Goal: Contribute content: Contribute content

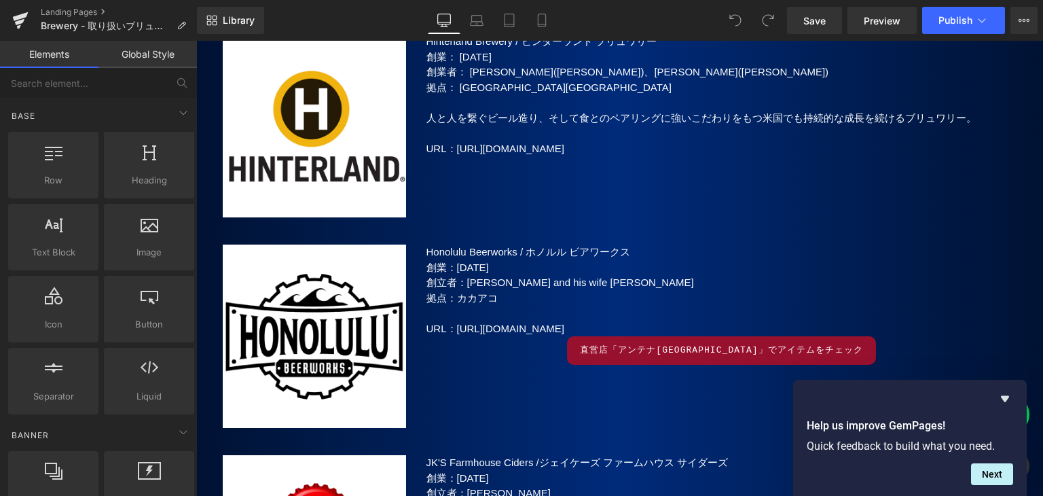
scroll to position [8831, 0]
click at [264, 234] on icon at bounding box center [267, 235] width 10 height 10
click at [279, 231] on icon at bounding box center [284, 235] width 10 height 10
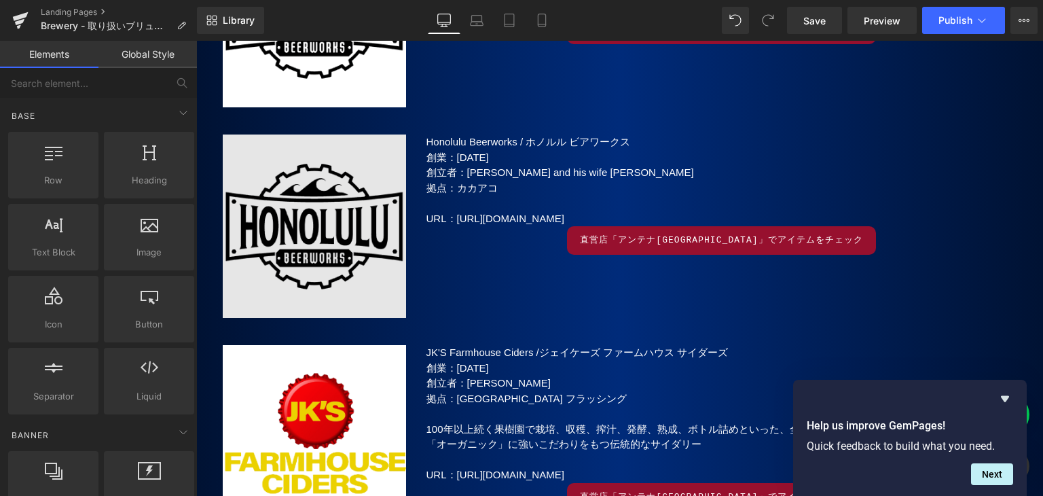
scroll to position [9170, 0]
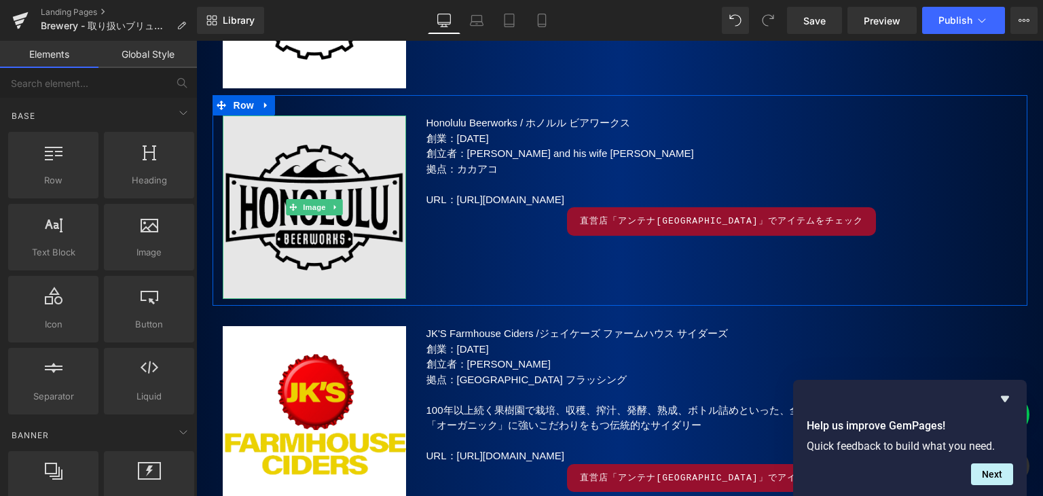
click at [320, 232] on img at bounding box center [314, 206] width 183 height 183
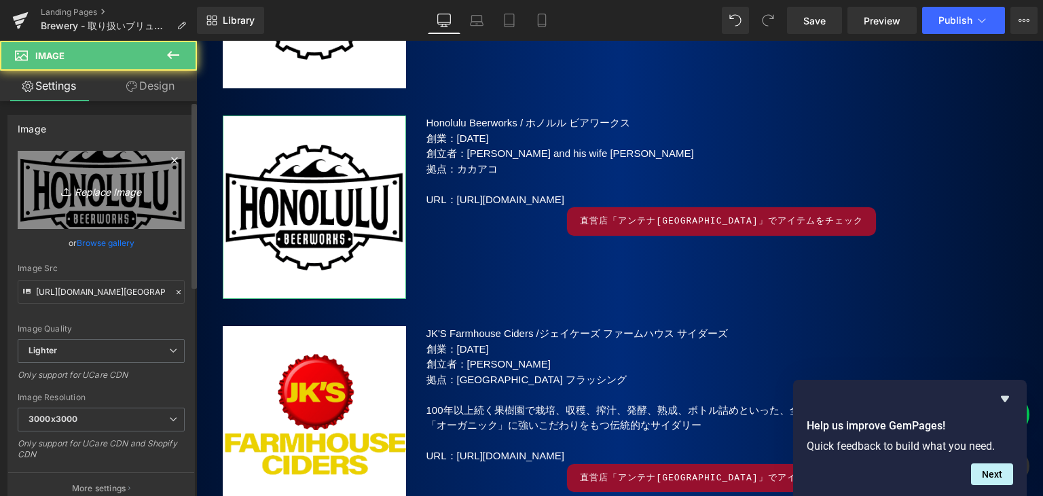
click at [125, 191] on icon "Replace Image" at bounding box center [101, 189] width 109 height 17
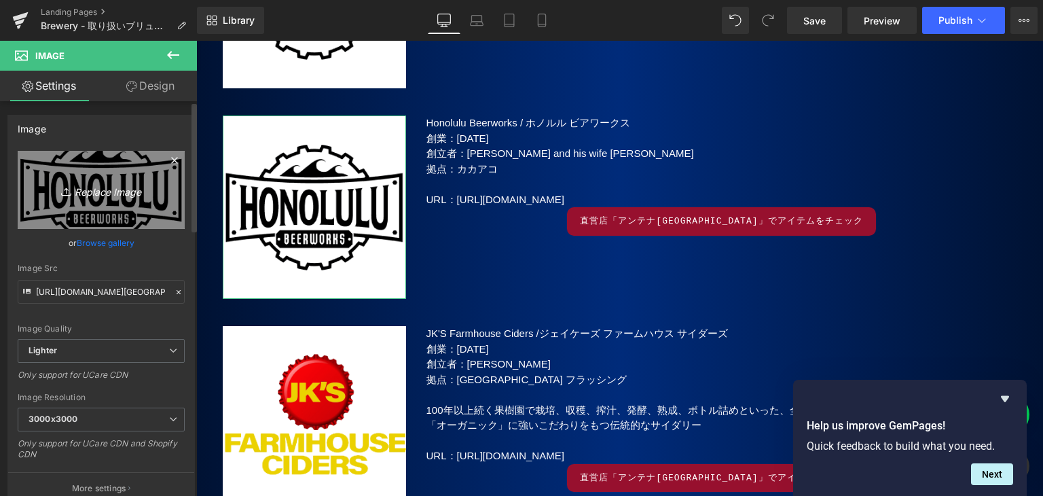
type input "C:\fakepath\[PERSON_NAME]'s Abby.jpg"
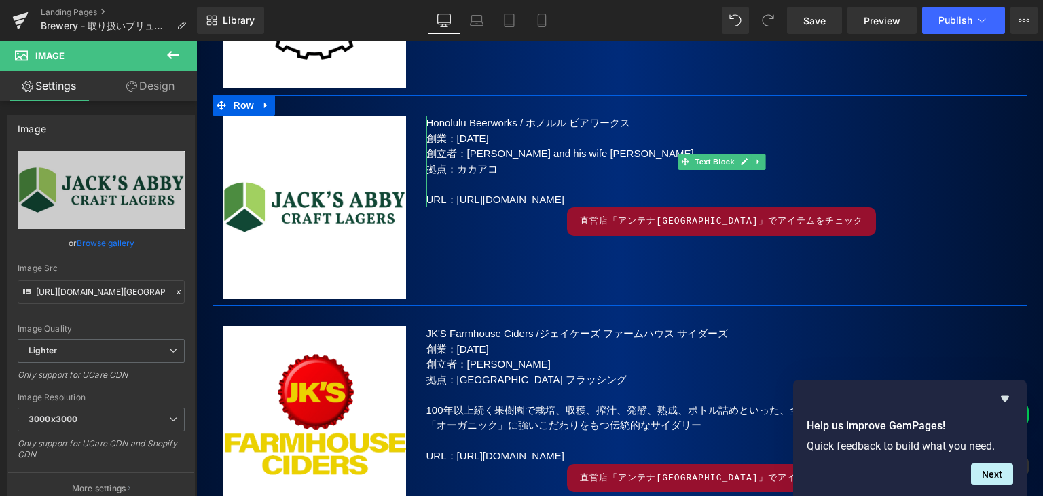
click at [470, 123] on p "Honolulu Beerworks / ホノルル ビアワークス" at bounding box center [722, 123] width 591 height 16
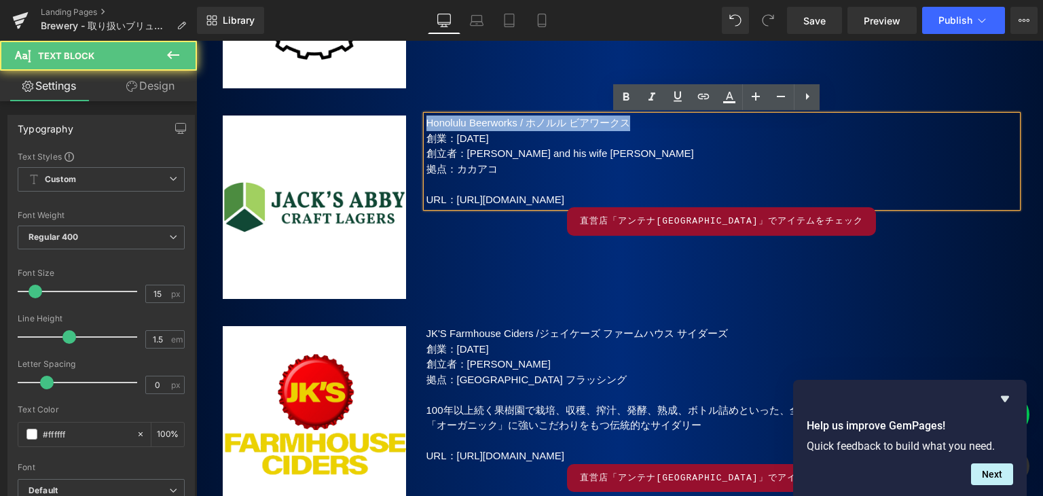
drag, startPoint x: 421, startPoint y: 122, endPoint x: 652, endPoint y: 127, distance: 231.0
click at [652, 127] on p "Honolulu Beerworks / ホノルル ビアワークス" at bounding box center [722, 123] width 591 height 16
paste div
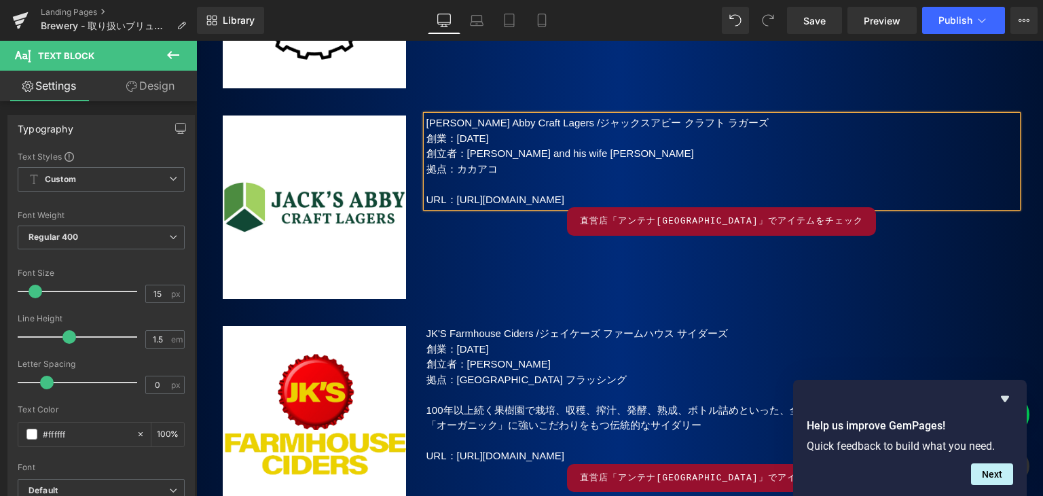
click at [459, 139] on span "創業：[DATE]" at bounding box center [458, 138] width 62 height 12
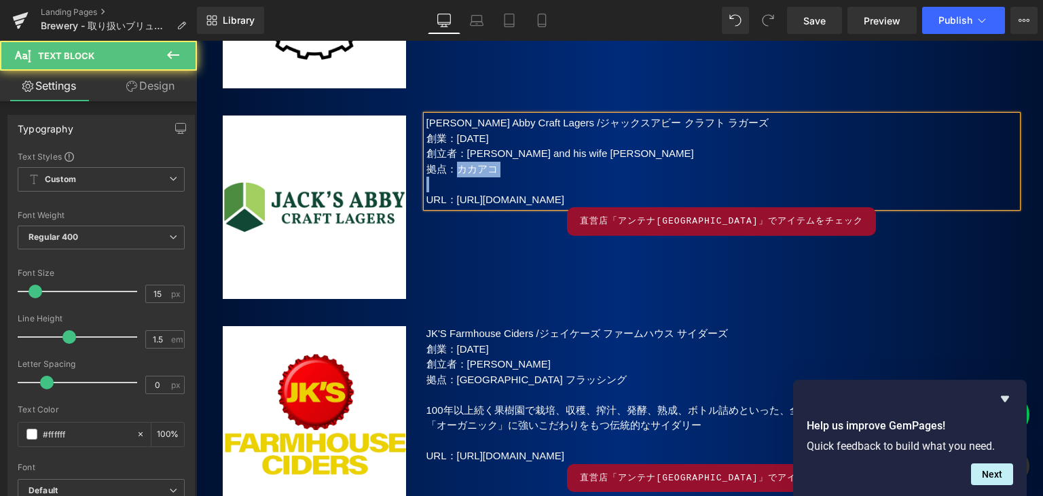
drag, startPoint x: 453, startPoint y: 166, endPoint x: 514, endPoint y: 177, distance: 61.5
click at [514, 177] on div "[PERSON_NAME] Abby Craft Lagers /ジャックスアビー クラフト ラガーズ 創業：[DATE] 創立者：[PERSON_NAME]…" at bounding box center [722, 161] width 591 height 92
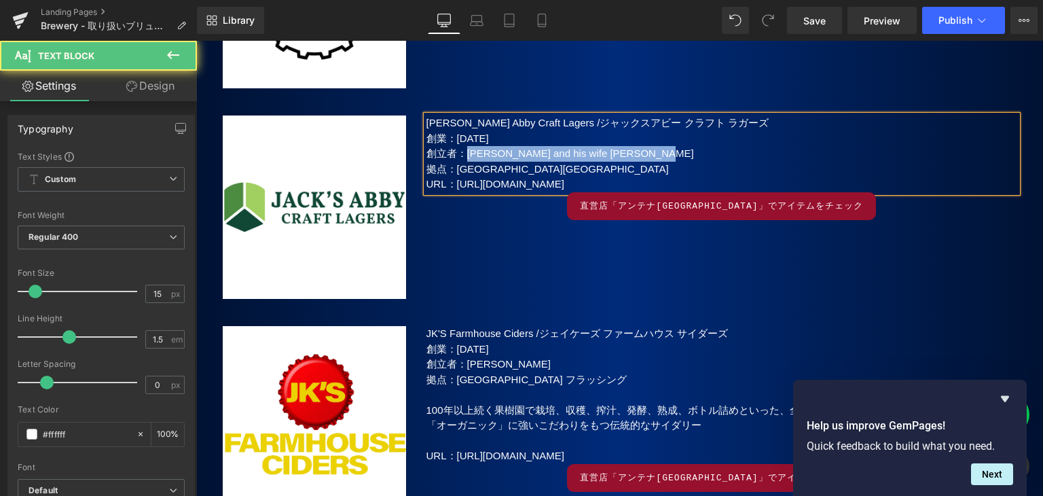
drag, startPoint x: 462, startPoint y: 151, endPoint x: 666, endPoint y: 160, distance: 204.0
click at [666, 160] on p "創立者：[PERSON_NAME] and his wife [PERSON_NAME]" at bounding box center [722, 154] width 591 height 16
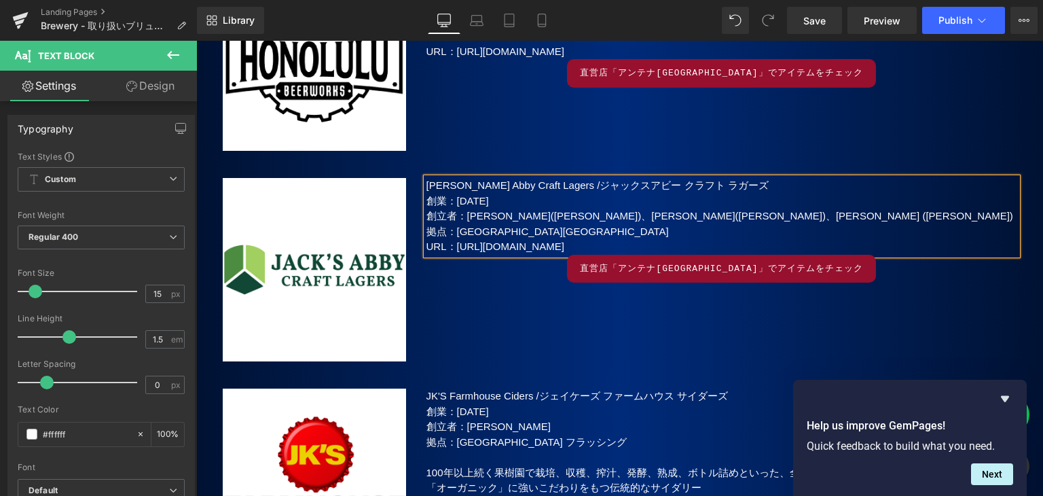
scroll to position [9035, 0]
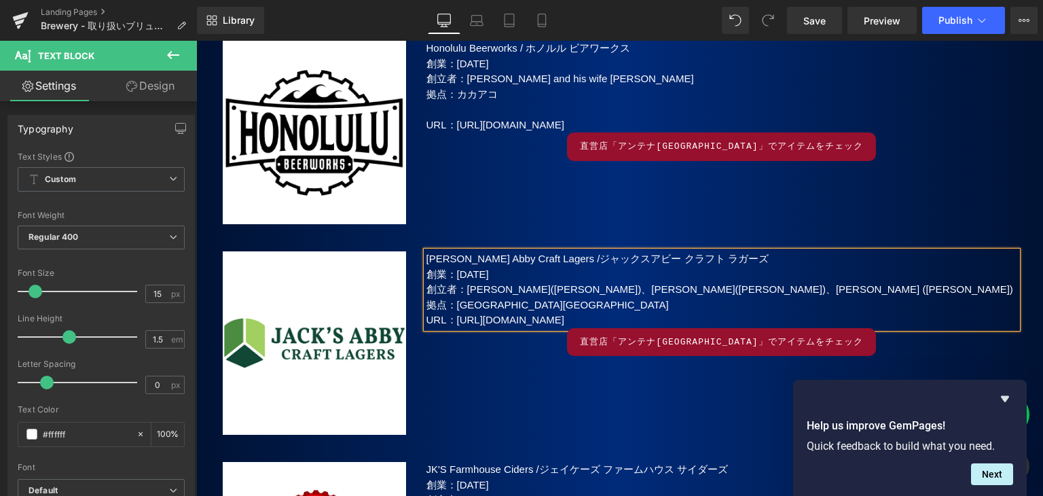
click at [632, 298] on p "拠点：[GEOGRAPHIC_DATA][GEOGRAPHIC_DATA]" at bounding box center [722, 306] width 591 height 16
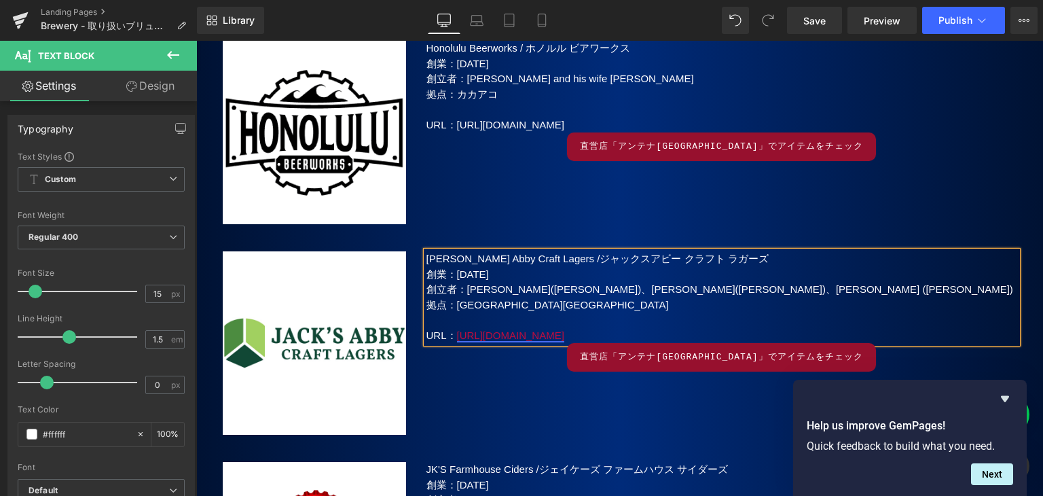
drag, startPoint x: 656, startPoint y: 327, endPoint x: 459, endPoint y: 338, distance: 198.0
click at [452, 330] on p "URL： [URL][DOMAIN_NAME]" at bounding box center [722, 336] width 591 height 16
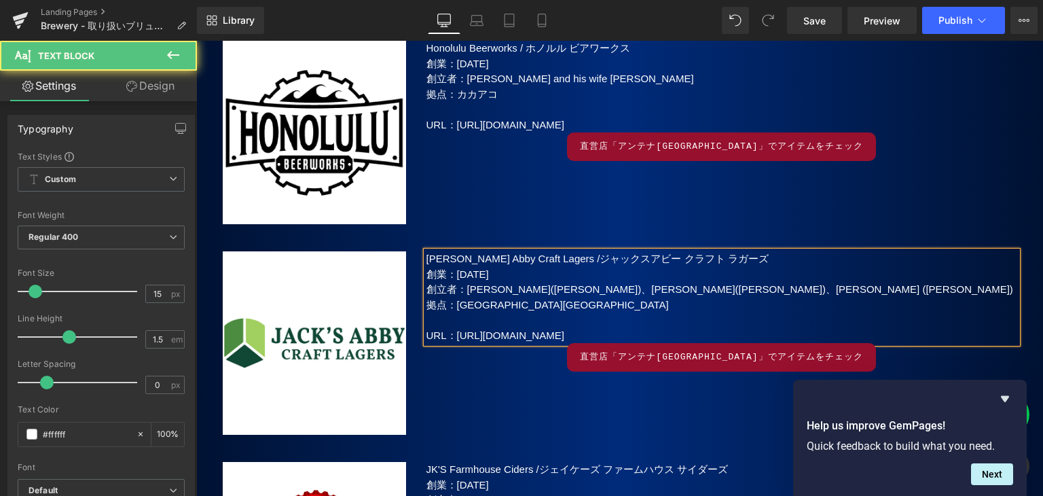
drag, startPoint x: 567, startPoint y: 336, endPoint x: 449, endPoint y: 335, distance: 118.2
click at [449, 335] on p "URL： [URL][DOMAIN_NAME]" at bounding box center [722, 336] width 591 height 16
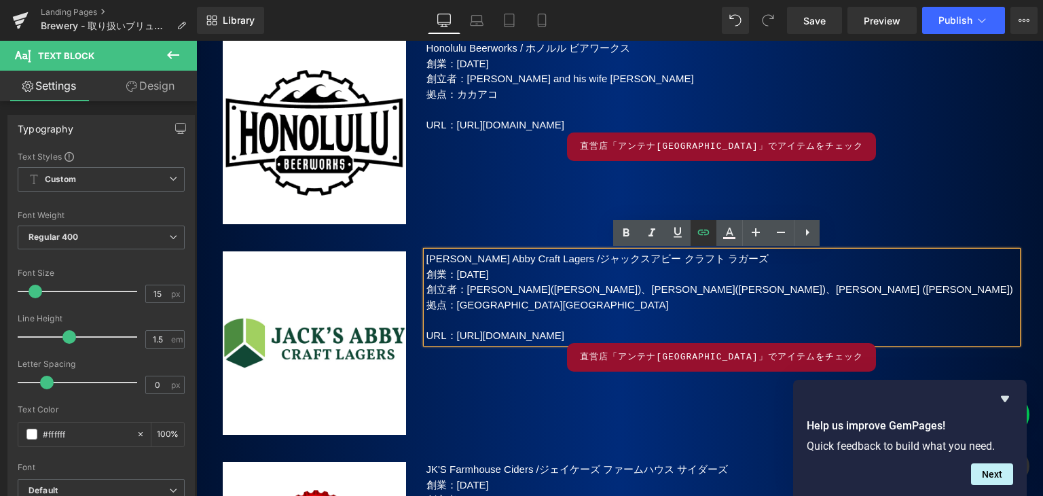
click at [704, 228] on icon at bounding box center [704, 232] width 16 height 16
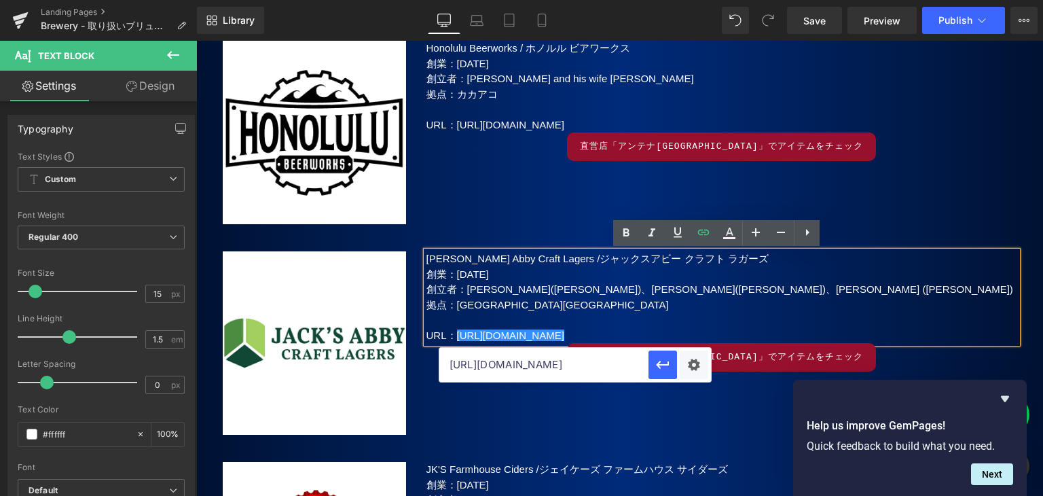
click at [620, 359] on input "[URL][DOMAIN_NAME]" at bounding box center [544, 365] width 209 height 34
click at [618, 359] on input "[URL][DOMAIN_NAME]" at bounding box center [544, 365] width 209 height 34
paste input "[URL][DOMAIN_NAME]"
type input "[URL][DOMAIN_NAME]"
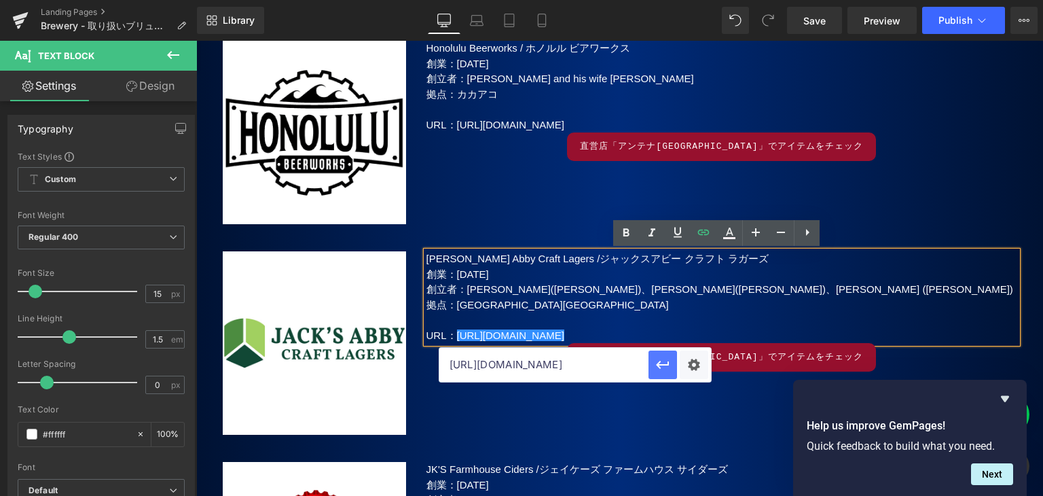
click at [649, 372] on button "button" at bounding box center [663, 365] width 29 height 29
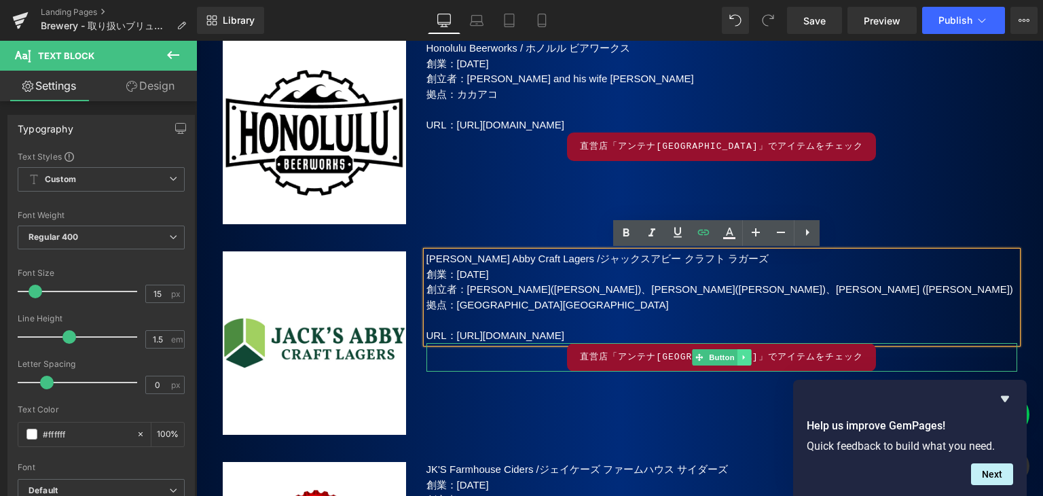
click at [742, 359] on icon at bounding box center [743, 357] width 2 height 5
click at [745, 359] on link at bounding box center [752, 357] width 14 height 16
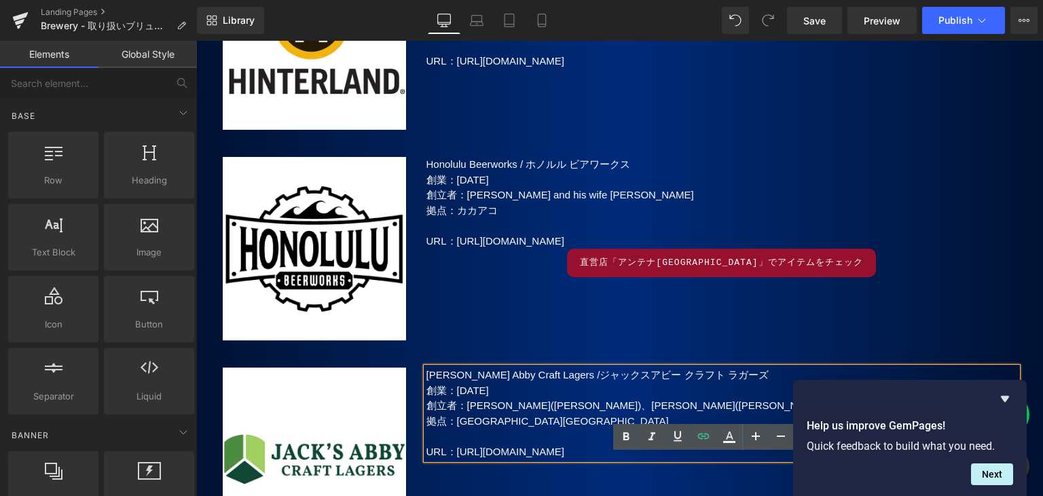
scroll to position [9102, 0]
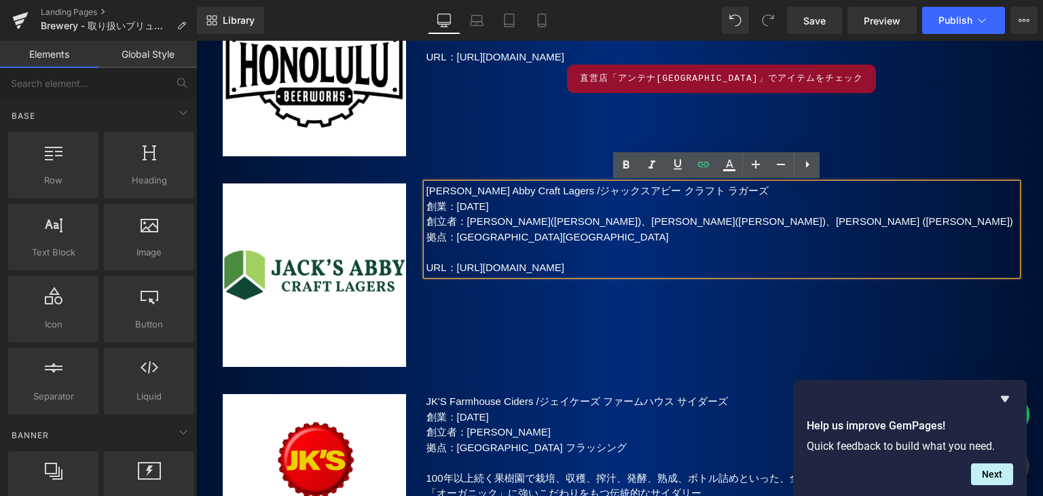
click at [641, 234] on p "拠点：[GEOGRAPHIC_DATA][GEOGRAPHIC_DATA]" at bounding box center [722, 238] width 591 height 16
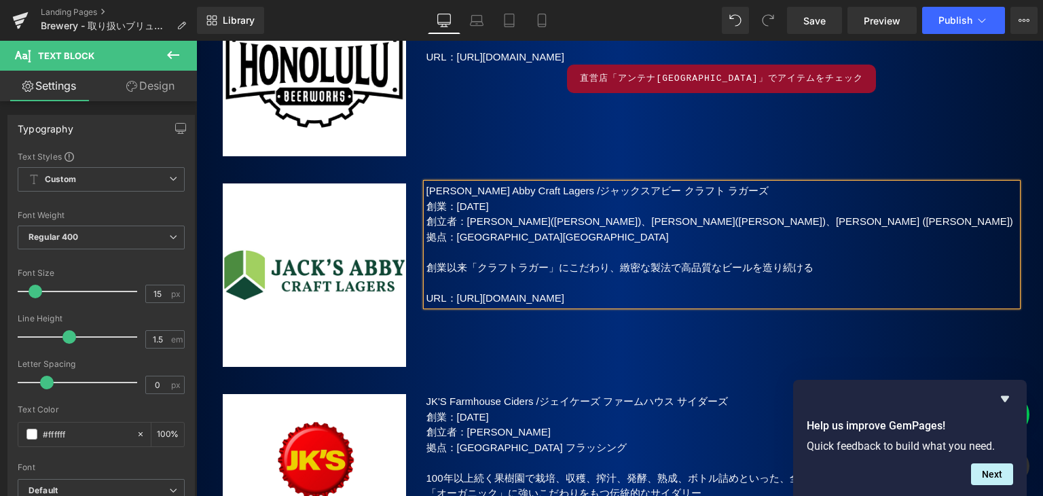
click at [679, 268] on p "創業以来「クラフトラガー」にこだわり、緻密な製法で高品質なビールを造り続ける" at bounding box center [722, 268] width 591 height 16
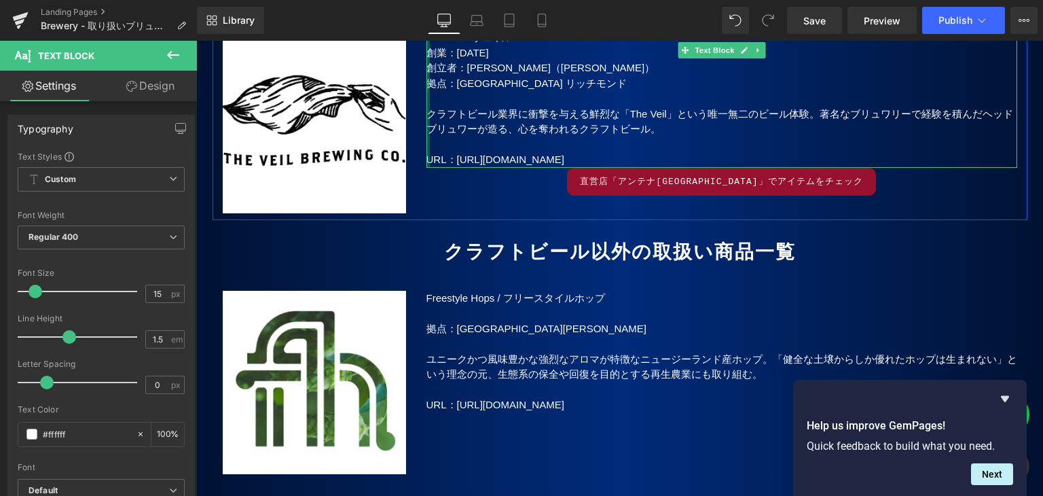
scroll to position [16982, 0]
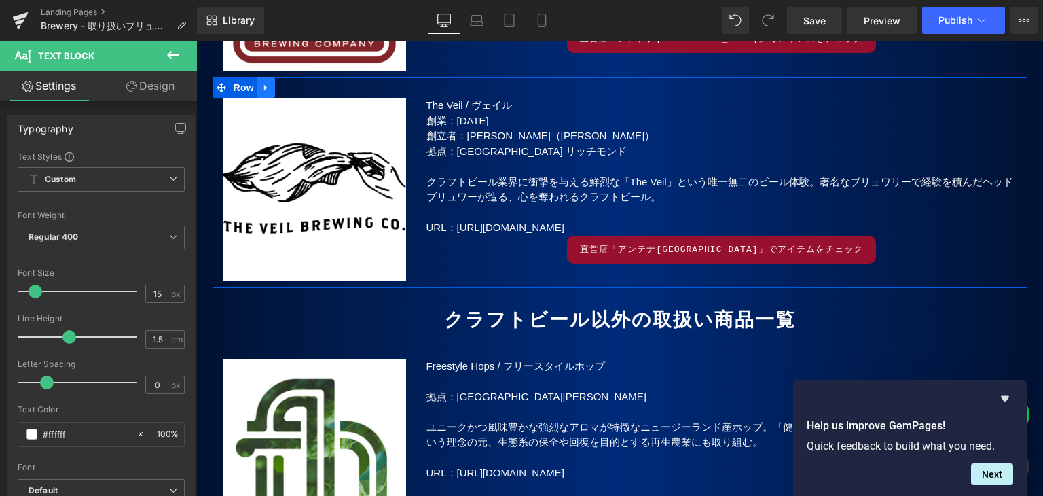
click at [262, 85] on icon at bounding box center [267, 88] width 10 height 10
click at [279, 86] on icon at bounding box center [284, 88] width 10 height 10
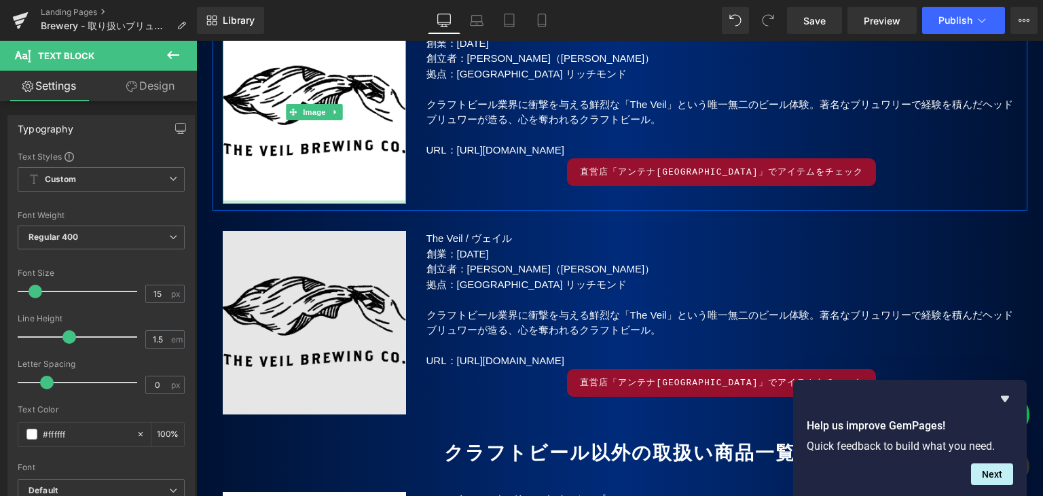
scroll to position [17118, 0]
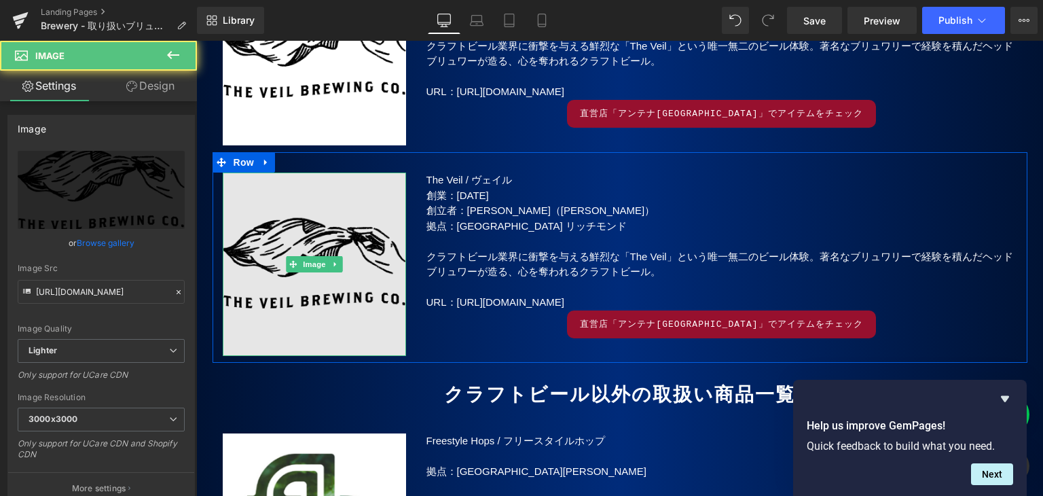
click at [305, 246] on img at bounding box center [314, 264] width 183 height 183
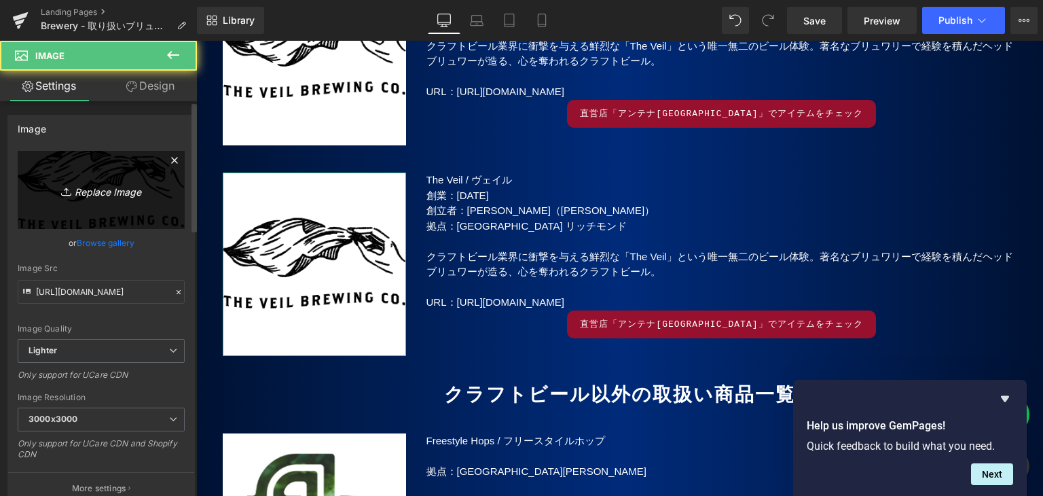
click at [89, 191] on icon "Replace Image" at bounding box center [101, 189] width 109 height 17
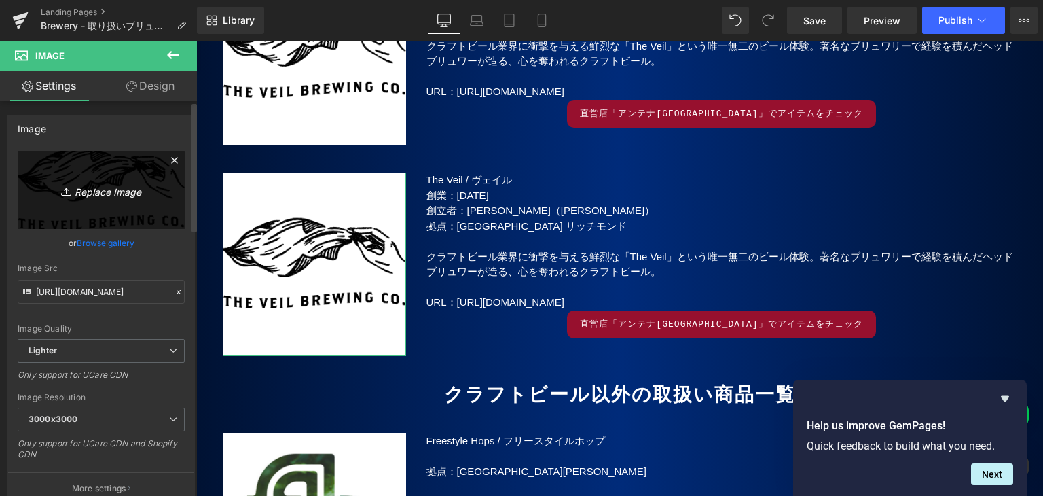
type input "C:\fakepath\Wormtown.jpg"
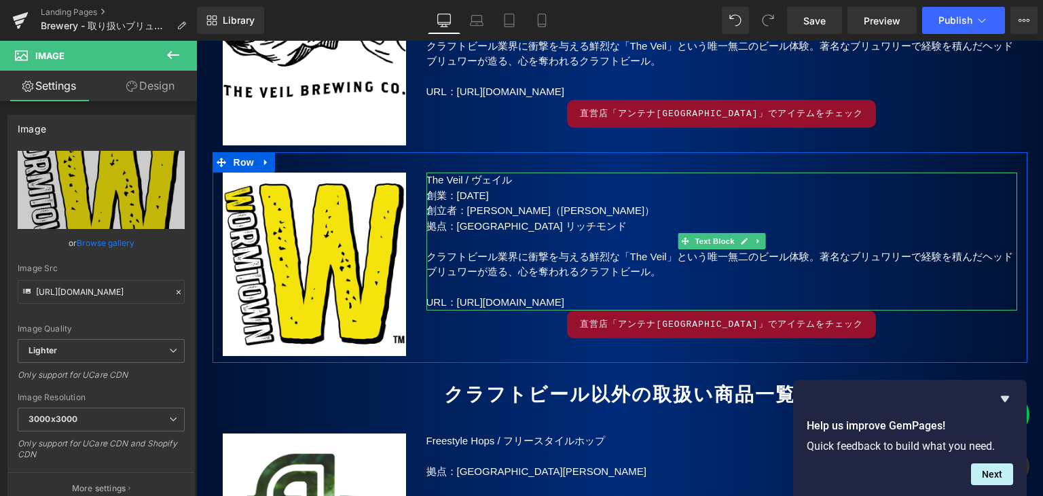
click at [436, 180] on p "The Veil / ヴェイル" at bounding box center [722, 181] width 591 height 16
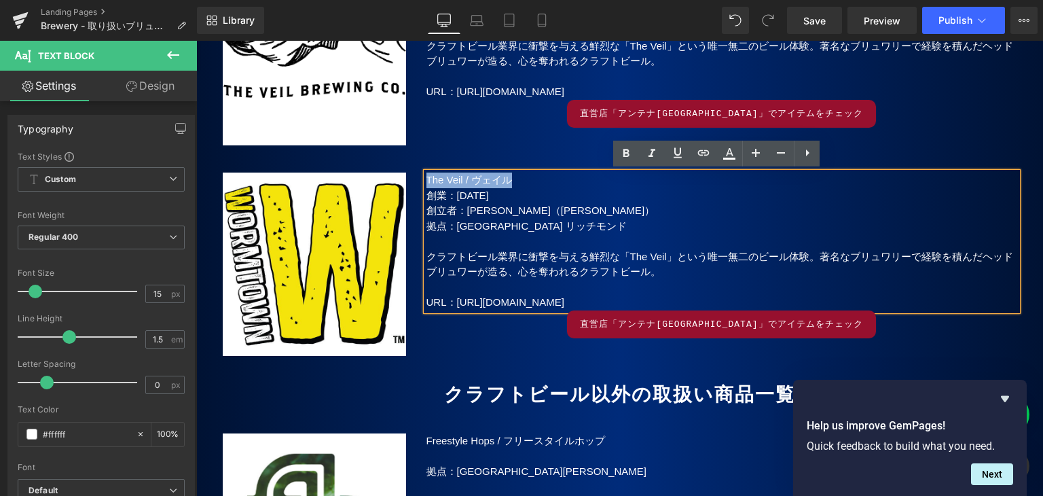
drag, startPoint x: 524, startPoint y: 179, endPoint x: 414, endPoint y: 174, distance: 110.1
click at [416, 174] on div "The Veil / ヴェイル 創業：[DATE] 創立者：[PERSON_NAME]（[PERSON_NAME]） 拠点：[GEOGRAPHIC_DATA]…" at bounding box center [721, 256] width 611 height 166
paste div
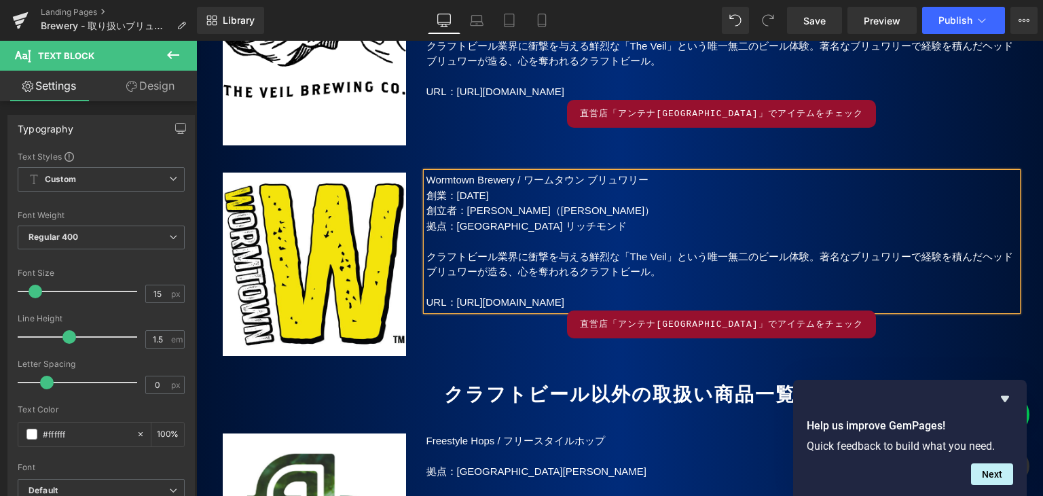
click at [476, 196] on span "創業：[DATE]" at bounding box center [458, 196] width 62 height 12
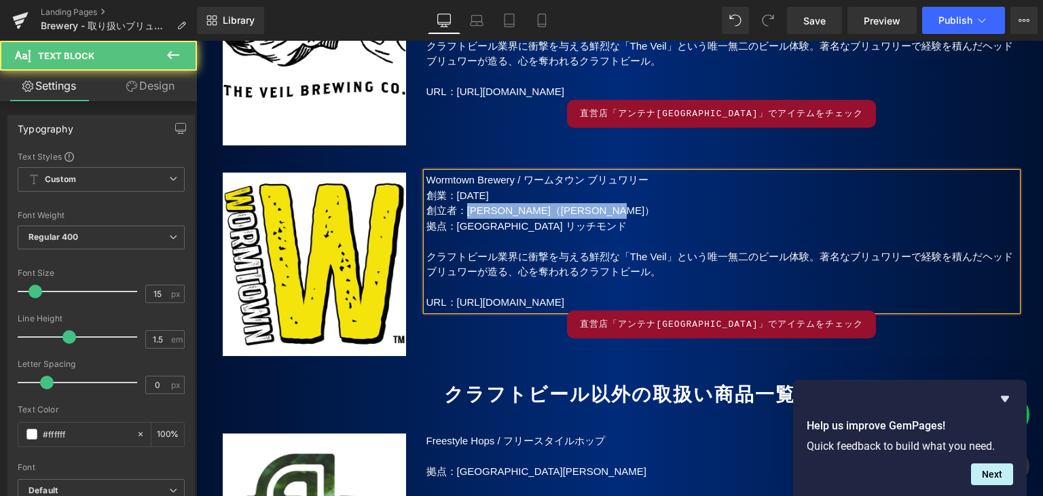
drag, startPoint x: 459, startPoint y: 210, endPoint x: 660, endPoint y: 216, distance: 200.5
click at [660, 216] on p "創立者：[PERSON_NAME]（[PERSON_NAME]）" at bounding box center [722, 211] width 591 height 16
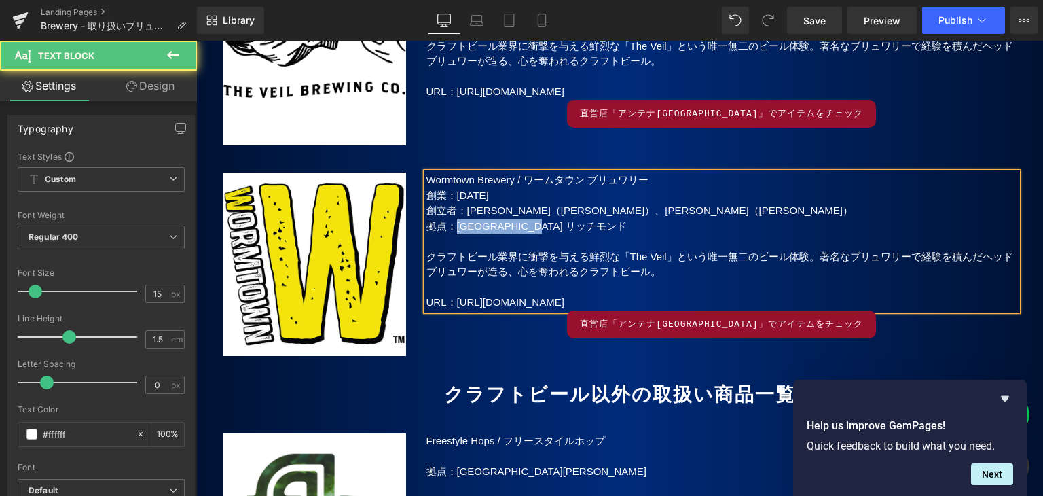
drag, startPoint x: 584, startPoint y: 225, endPoint x: 454, endPoint y: 225, distance: 129.7
click at [454, 225] on p "拠点：[GEOGRAPHIC_DATA] リッチモンド" at bounding box center [722, 227] width 591 height 16
drag, startPoint x: 524, startPoint y: 181, endPoint x: 423, endPoint y: 183, distance: 101.9
click at [427, 183] on p "Wormtown Brewery / ワームタウン ブリュワリー" at bounding box center [722, 181] width 591 height 16
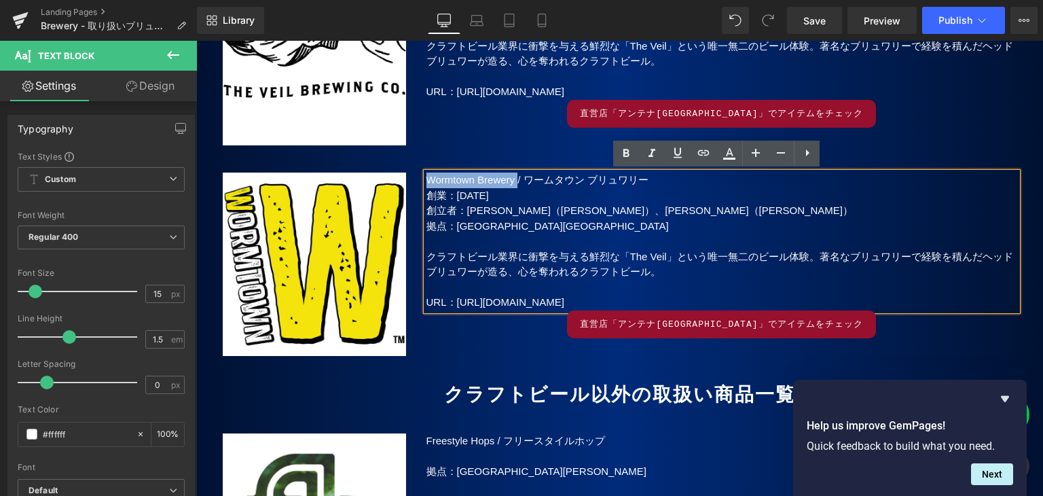
copy p "Wormtown Brewery"
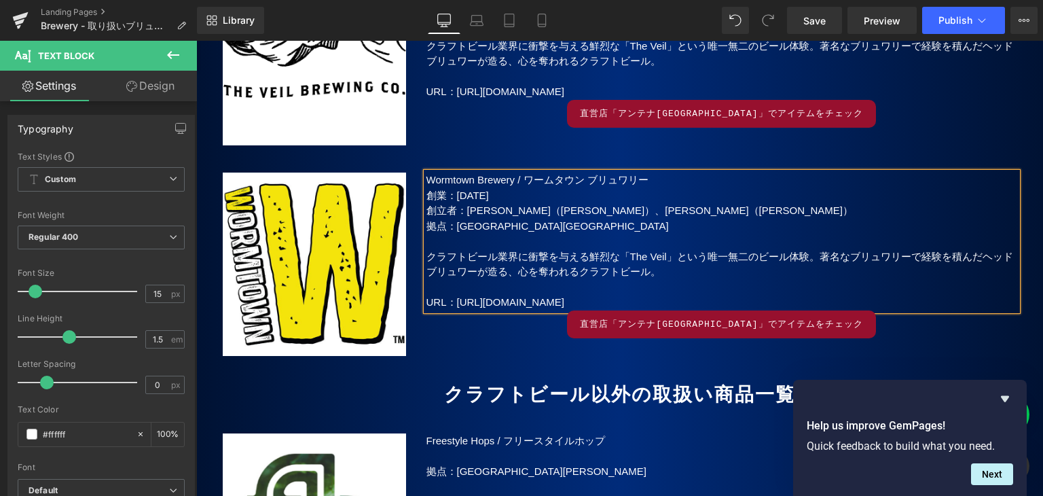
click at [636, 300] on p "URL： [URL][DOMAIN_NAME]" at bounding box center [722, 303] width 591 height 16
drag, startPoint x: 636, startPoint y: 300, endPoint x: 450, endPoint y: 300, distance: 186.1
click at [450, 300] on p "URL： [URL][DOMAIN_NAME]" at bounding box center [722, 303] width 591 height 16
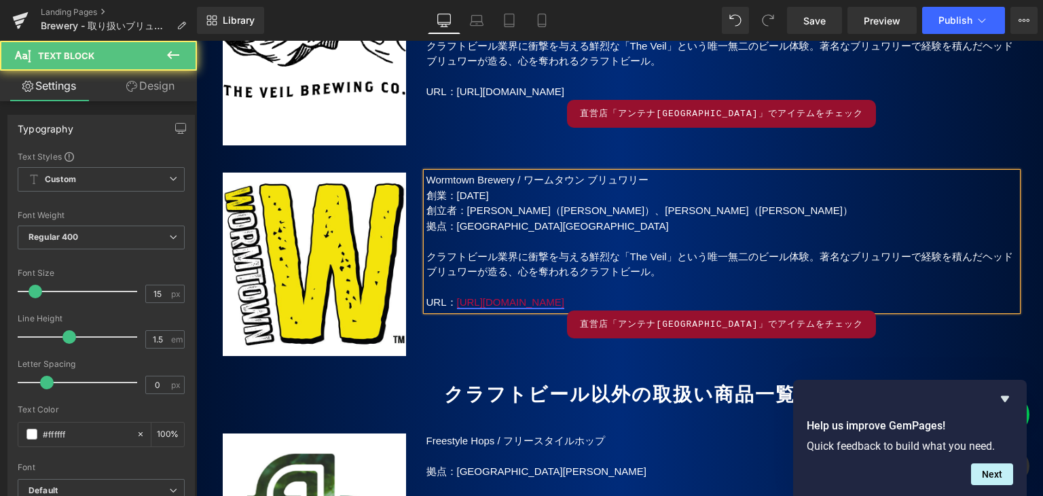
drag, startPoint x: 657, startPoint y: 305, endPoint x: 622, endPoint y: 308, distance: 34.8
click at [621, 306] on p "URL： [URL][DOMAIN_NAME]" at bounding box center [722, 303] width 591 height 16
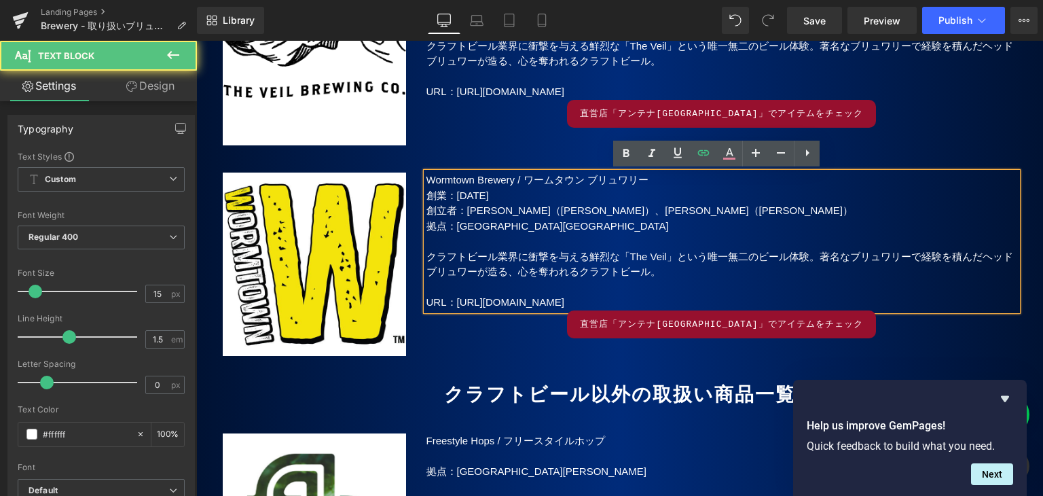
click at [653, 295] on p "URL： [URL][DOMAIN_NAME]" at bounding box center [722, 303] width 591 height 16
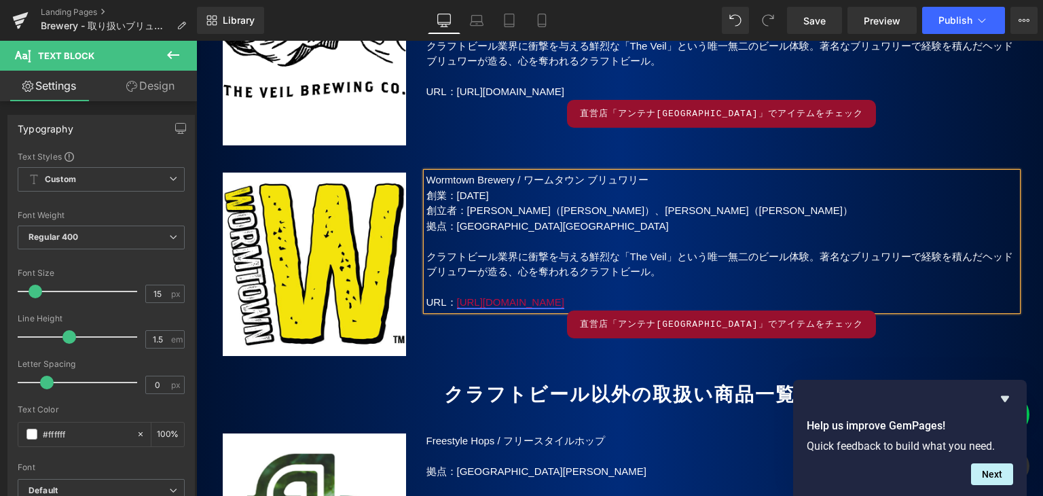
drag, startPoint x: 641, startPoint y: 302, endPoint x: 454, endPoint y: 302, distance: 187.5
click at [454, 302] on p "URL： [URL][DOMAIN_NAME]" at bounding box center [722, 303] width 591 height 16
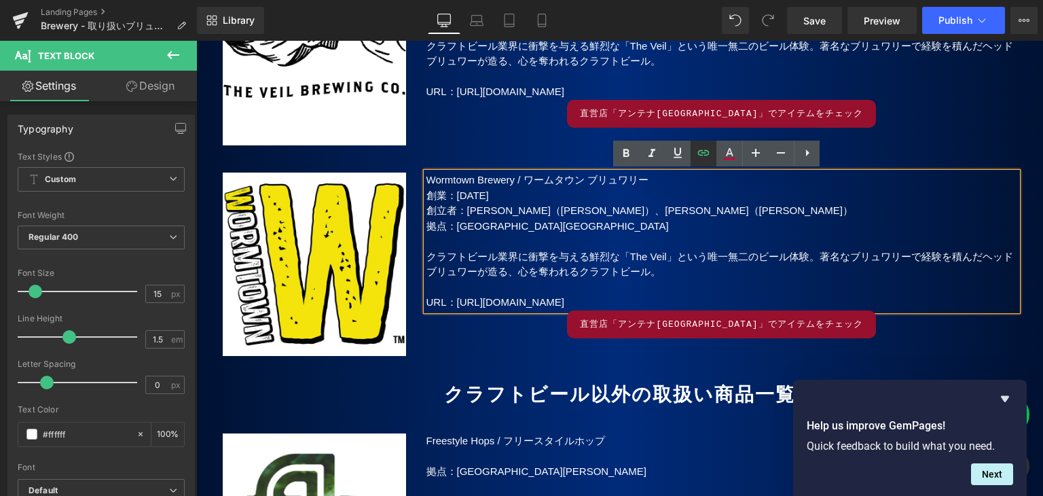
click at [706, 145] on icon at bounding box center [704, 153] width 16 height 16
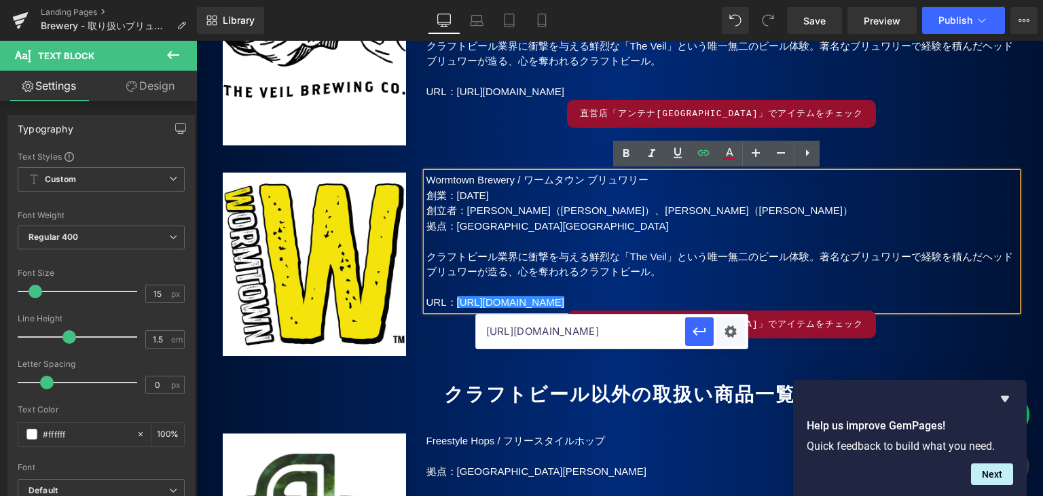
click at [632, 329] on input "[URL][DOMAIN_NAME]" at bounding box center [580, 332] width 209 height 34
click at [632, 328] on input "[URL][DOMAIN_NAME]" at bounding box center [580, 332] width 209 height 34
type input "[URL][DOMAIN_NAME]"
paste input "[URL][DOMAIN_NAME]"
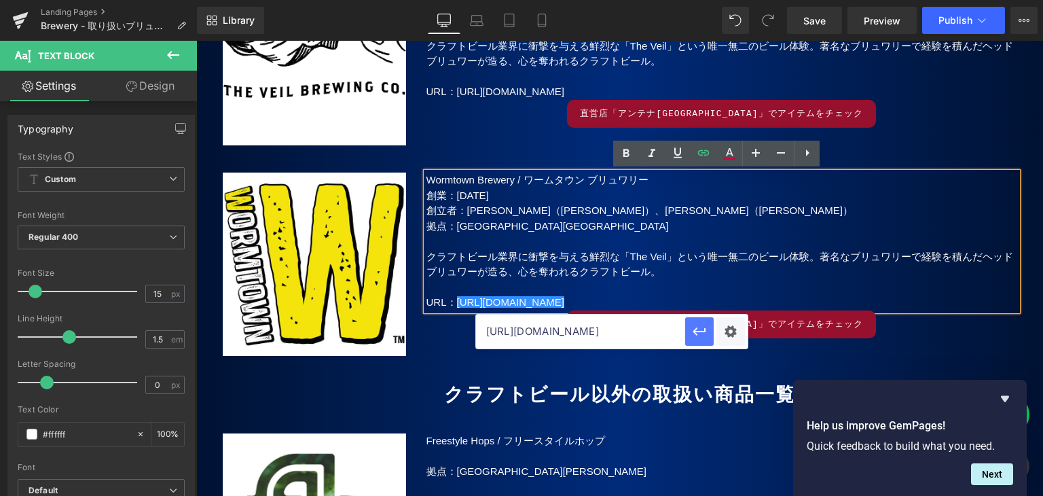
type input "[URL][DOMAIN_NAME]"
click at [702, 336] on icon "button" at bounding box center [700, 331] width 16 height 16
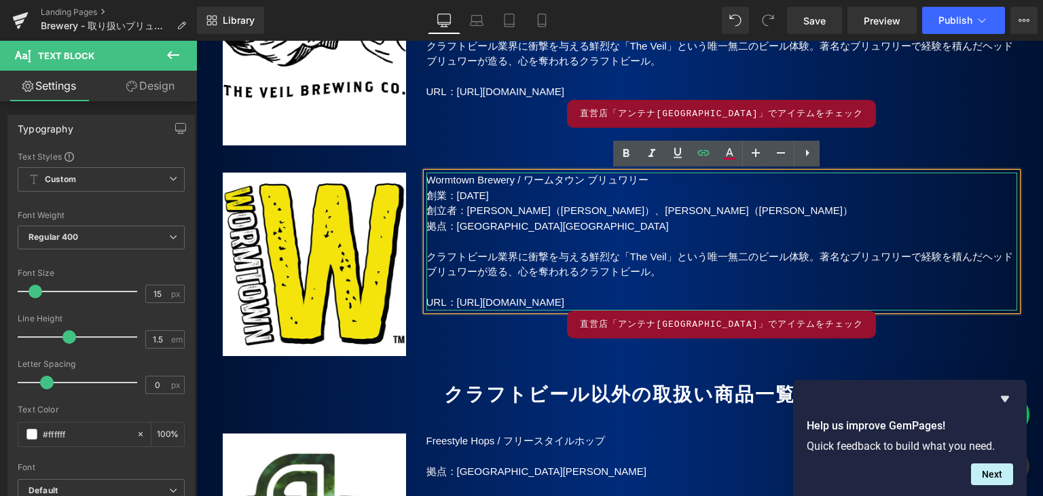
click at [439, 251] on p "クラフトビール業界に衝撃を与える鮮烈な「The Veil」という唯一無二のビール体験。著名なブリュワリーで経験を積んだヘッドブリュワーが造る、心を奪われるクラ…" at bounding box center [722, 264] width 591 height 31
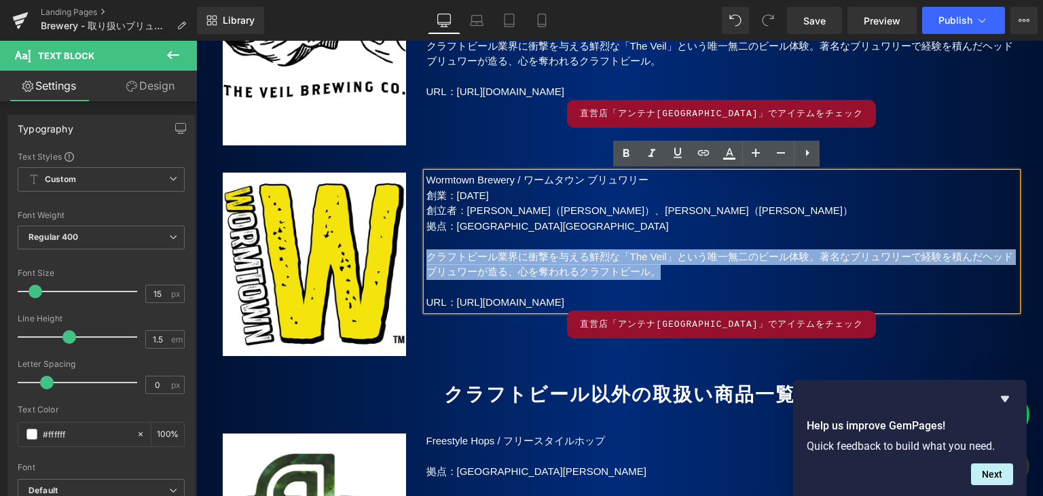
drag, startPoint x: 424, startPoint y: 254, endPoint x: 676, endPoint y: 275, distance: 252.9
click at [676, 275] on p "クラフトビール業界に衝撃を与える鮮烈な「The Veil」という唯一無二のビール体験。著名なブリュワリーで経験を積んだヘッドブリュワーが造る、心を奪われるクラ…" at bounding box center [722, 264] width 591 height 31
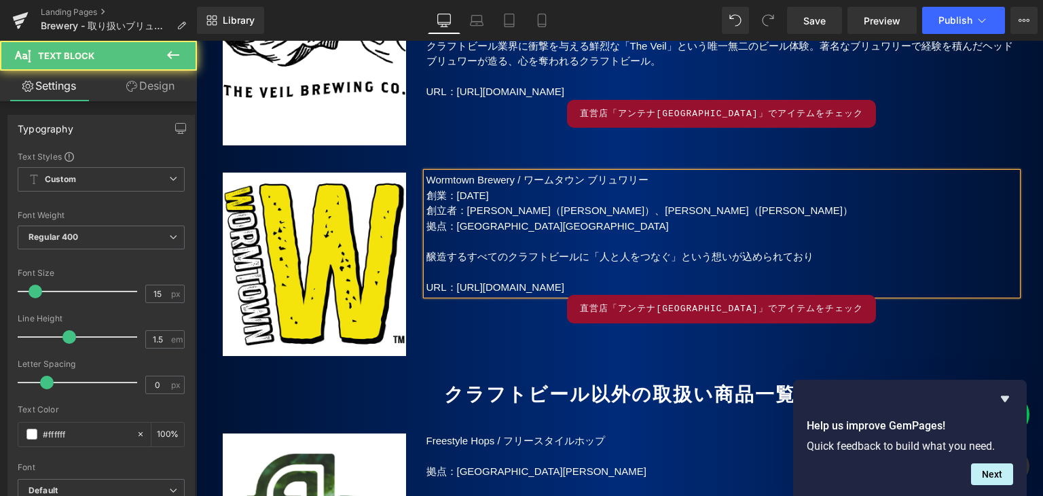
drag, startPoint x: 814, startPoint y: 257, endPoint x: 821, endPoint y: 263, distance: 9.1
click at [814, 257] on p "醸造するすべてのクラフトビールに「人と人をつなぐ」という想いが込められており" at bounding box center [722, 257] width 591 height 16
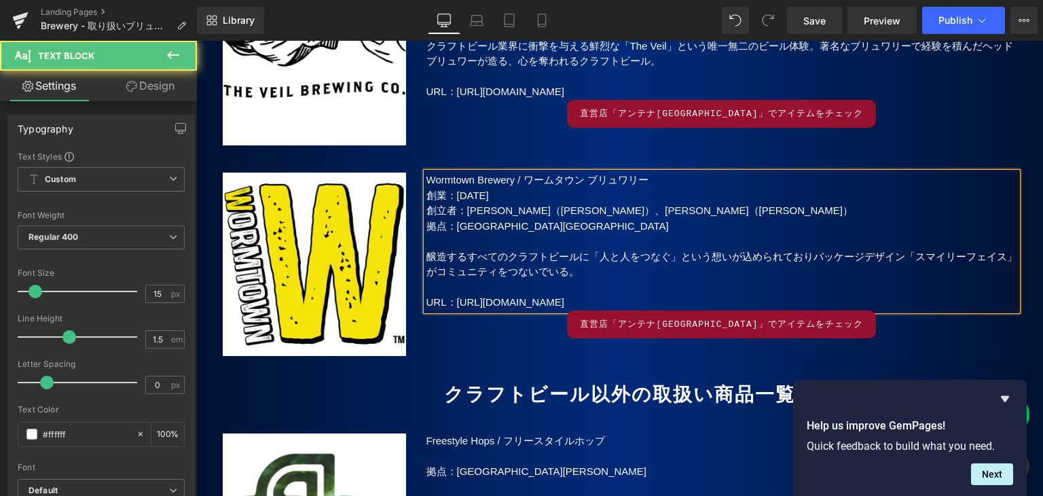
click at [806, 255] on p "醸造するすべてのクラフトビールに「人と人をつなぐ」という想いが込められておりパッケージデザイン「スマイリーフェイス」がコミュニティをつないでいる。" at bounding box center [722, 264] width 591 height 31
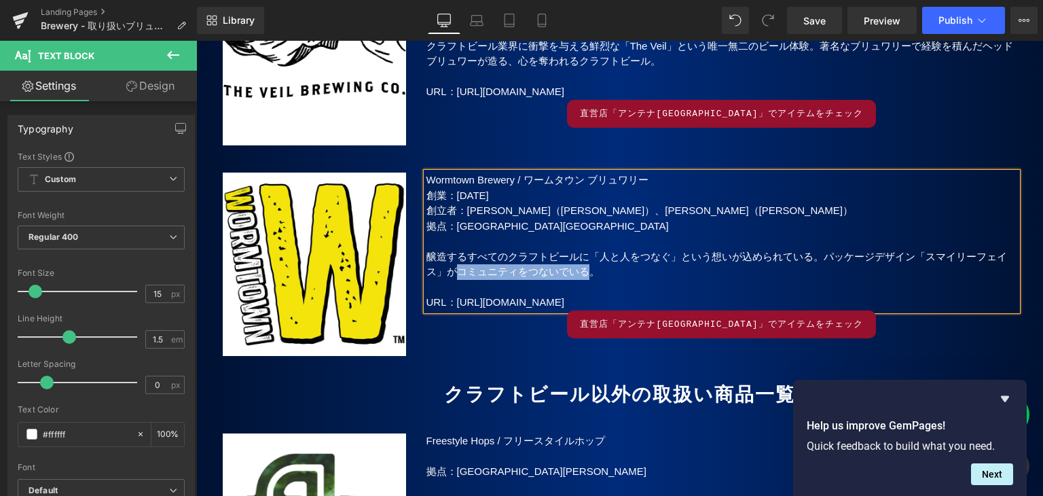
drag, startPoint x: 448, startPoint y: 270, endPoint x: 568, endPoint y: 276, distance: 119.7
click at [579, 275] on p "醸造するすべてのクラフトビールに「人と人をつなぐ」という想いが込められている。パッケージデザイン「スマイリーフェイス」がコミュニティをつないでいる。" at bounding box center [722, 264] width 591 height 31
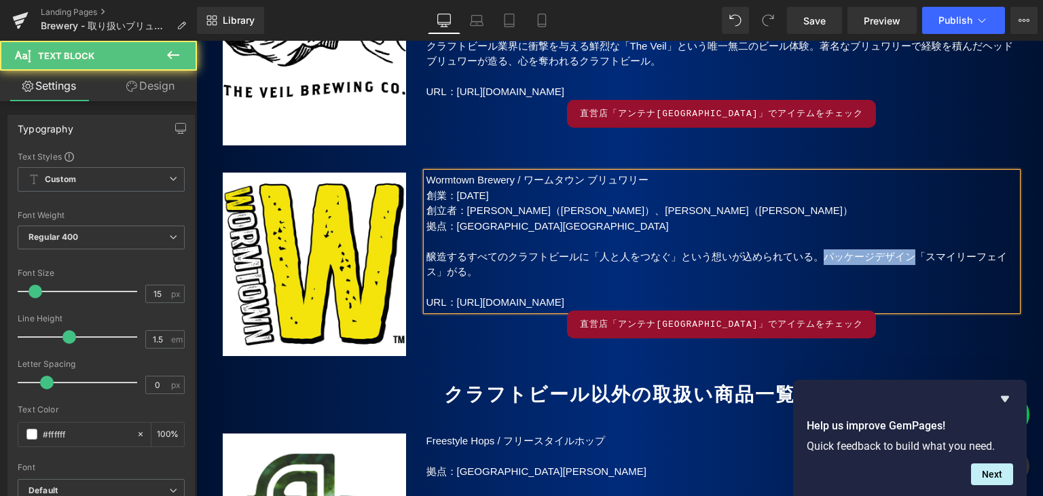
drag, startPoint x: 912, startPoint y: 255, endPoint x: 826, endPoint y: 262, distance: 85.8
click at [822, 258] on p "醸造するすべてのクラフトビールに「人と人をつなぐ」という想いが込められている。パッケージデザイン「スマイリーフェイス」がる。" at bounding box center [722, 264] width 591 height 31
click at [814, 257] on p "醸造するすべてのクラフトビールに「人と人をつなぐ」という想いが込められている。「スマイリーフェイス」が描かれたIPAがフラッグシップビール。" at bounding box center [722, 264] width 591 height 31
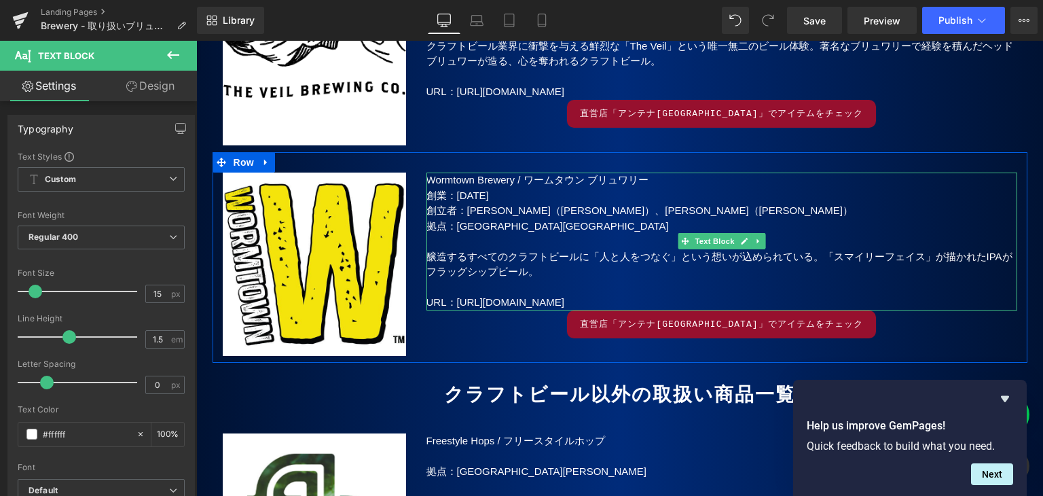
click at [524, 275] on p "醸造するすべてのクラフトビールに「人と人をつなぐ」という想いが込められている。「スマイリーフェイス」が描かれたIPAがフラッグシップビール。" at bounding box center [722, 264] width 591 height 31
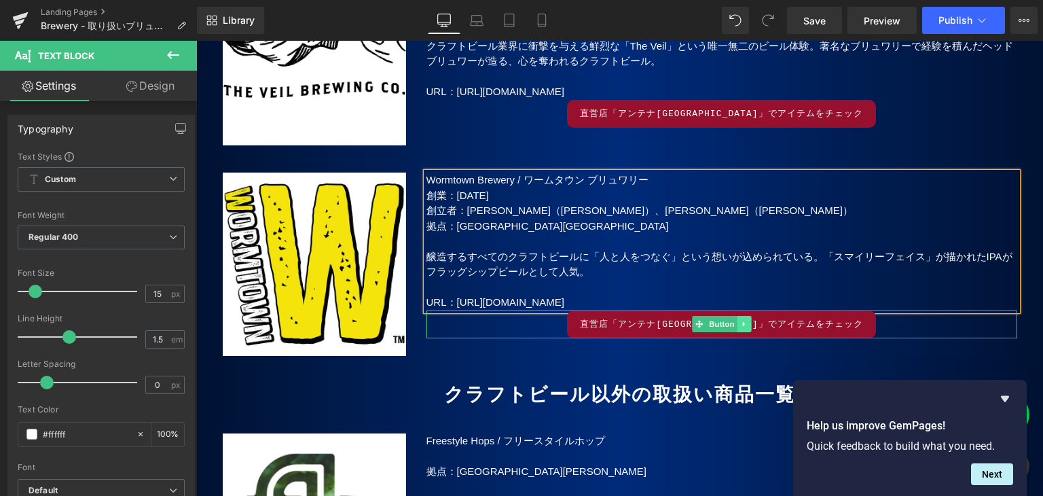
drag, startPoint x: 713, startPoint y: 327, endPoint x: 740, endPoint y: 326, distance: 26.5
click at [714, 327] on span "Button" at bounding box center [721, 324] width 31 height 16
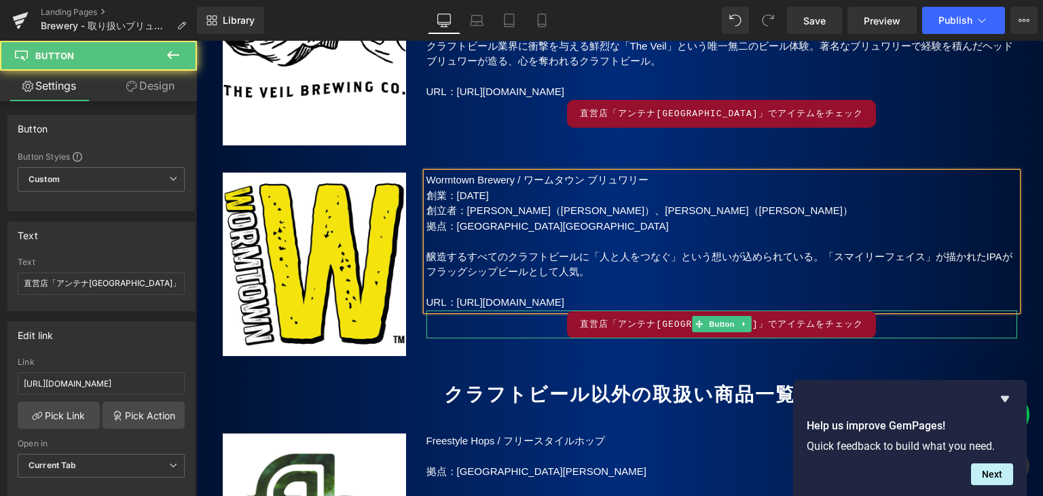
click at [784, 324] on span "直営店「アンテナ[GEOGRAPHIC_DATA]」でアイテムをチェック" at bounding box center [721, 325] width 283 height 14
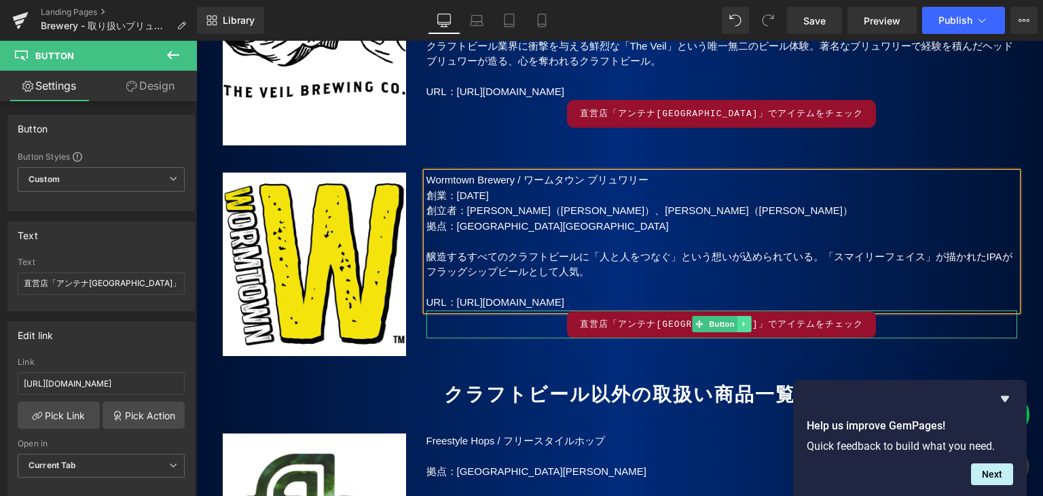
click at [737, 325] on link at bounding box center [744, 324] width 14 height 16
click at [751, 324] on link at bounding box center [752, 324] width 14 height 16
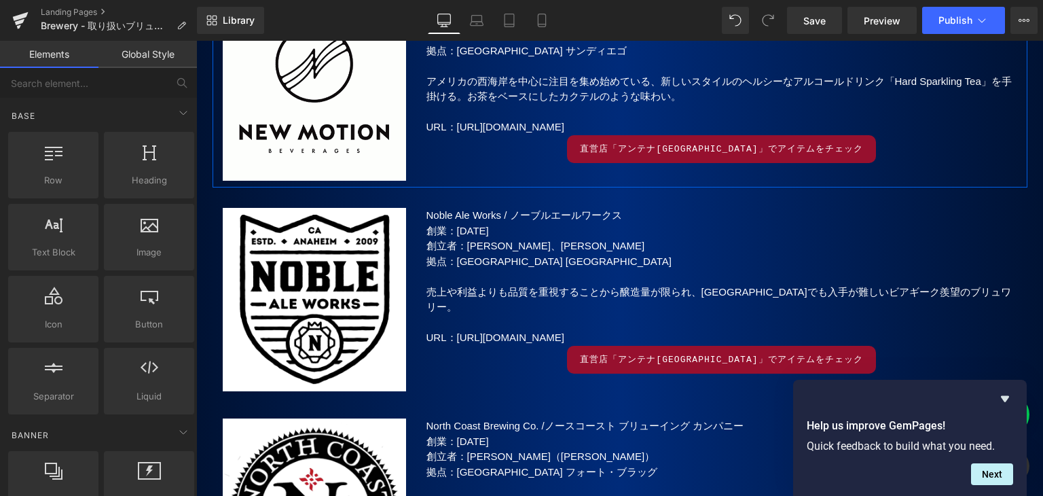
scroll to position [11820, 0]
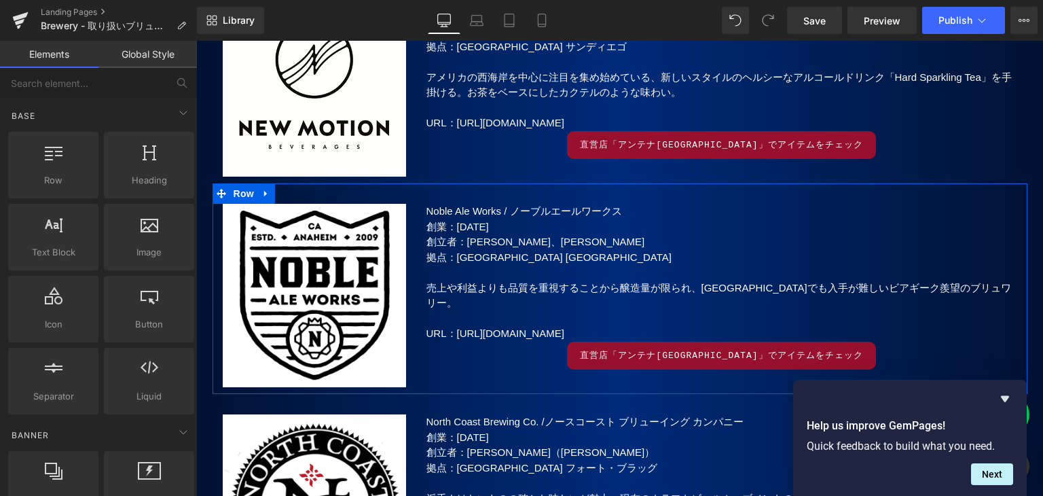
click at [257, 192] on link at bounding box center [266, 193] width 18 height 20
click at [279, 194] on icon at bounding box center [284, 194] width 10 height 10
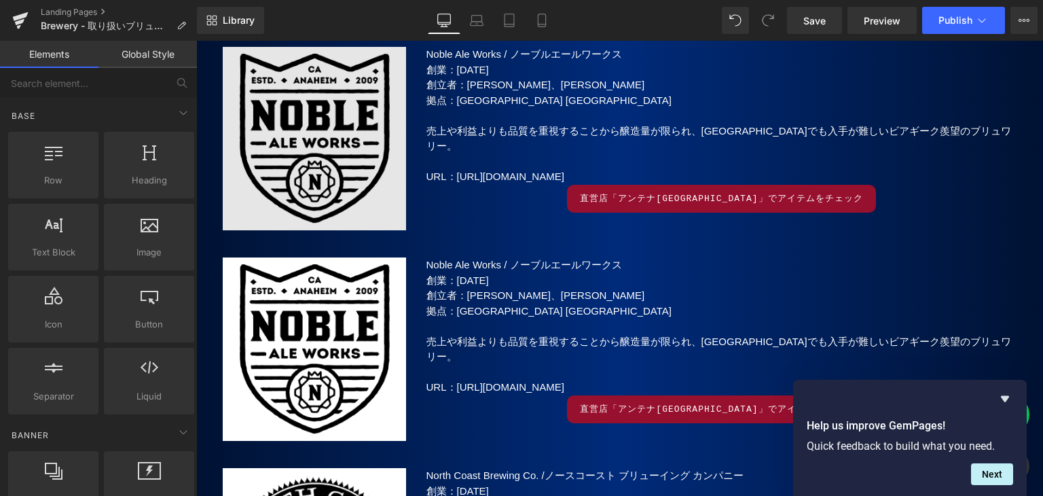
scroll to position [11932, 0]
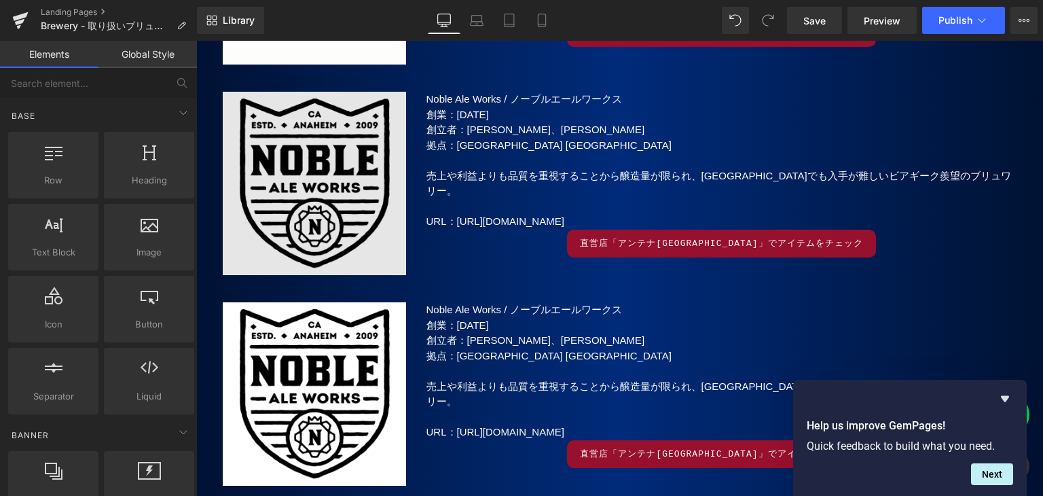
click at [312, 179] on div "Image" at bounding box center [314, 183] width 183 height 183
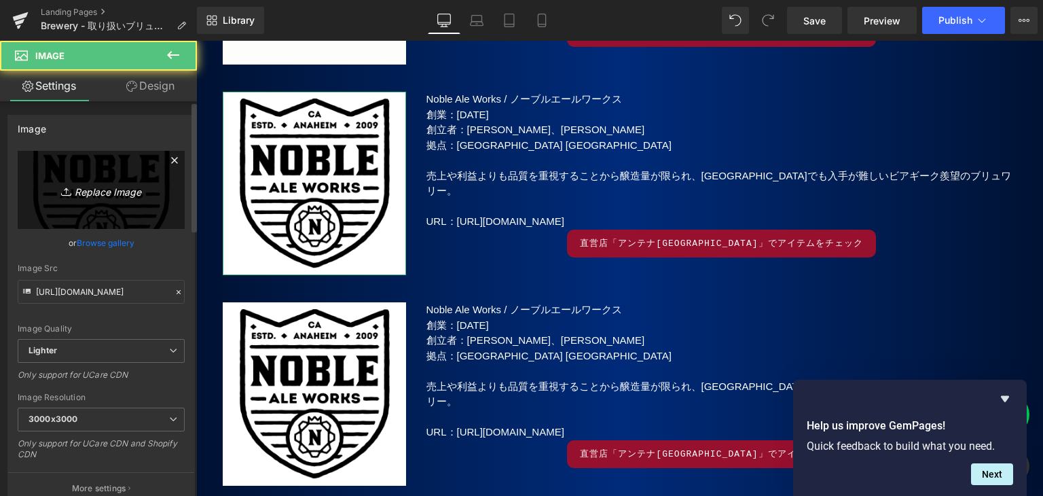
click at [75, 192] on icon "Replace Image" at bounding box center [101, 189] width 109 height 17
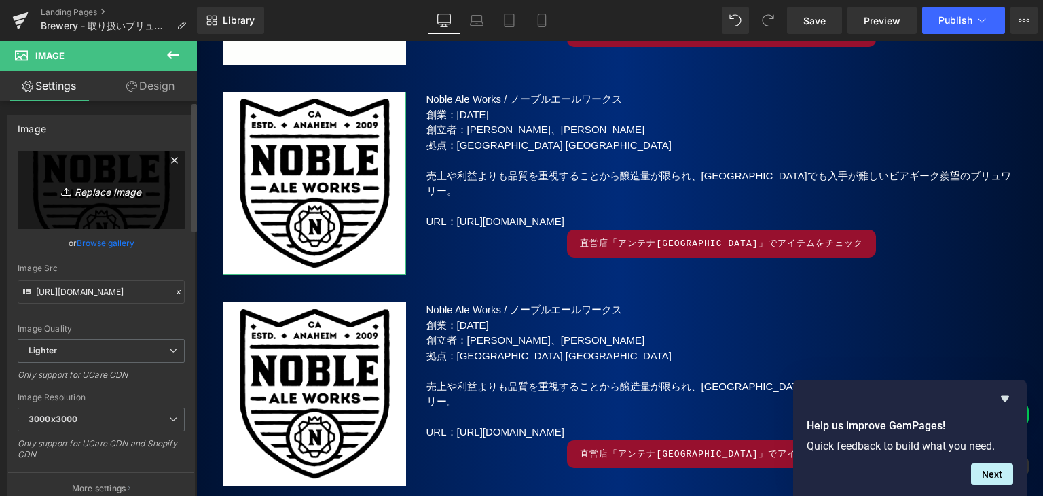
type input "C:\fakepath\Night Shift.jpg"
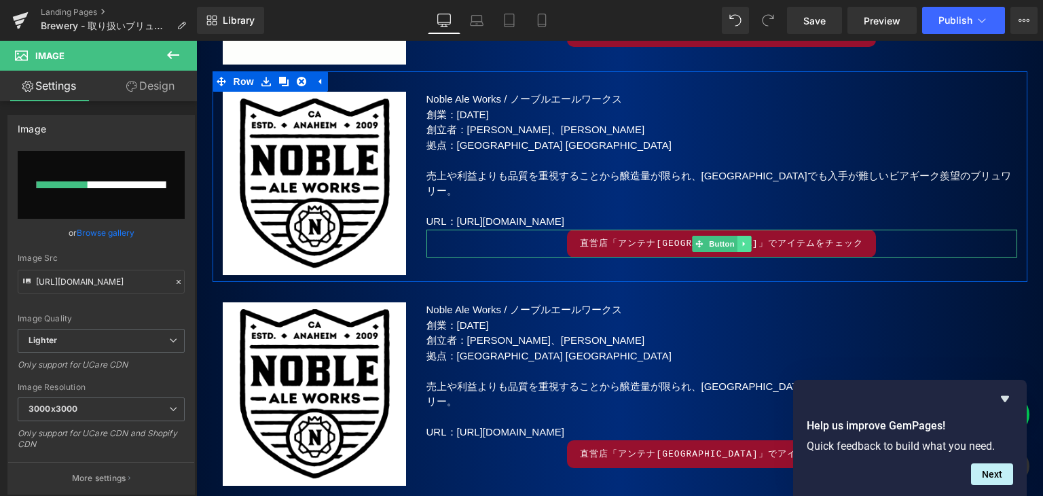
drag, startPoint x: 672, startPoint y: 232, endPoint x: 734, endPoint y: 234, distance: 61.8
click at [672, 237] on span "直営店「アンテナ[GEOGRAPHIC_DATA]」でアイテムをチェック" at bounding box center [721, 244] width 283 height 14
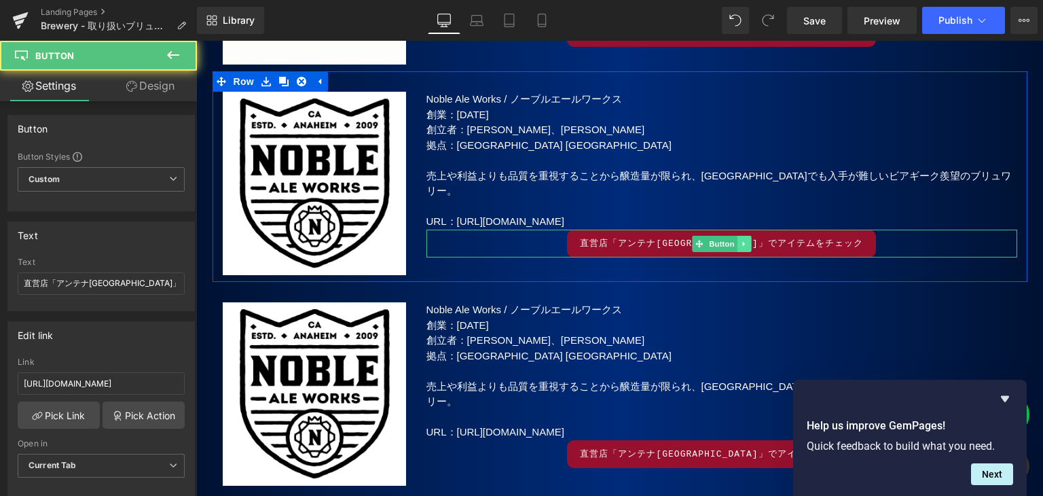
click at [742, 241] on icon at bounding box center [743, 243] width 2 height 5
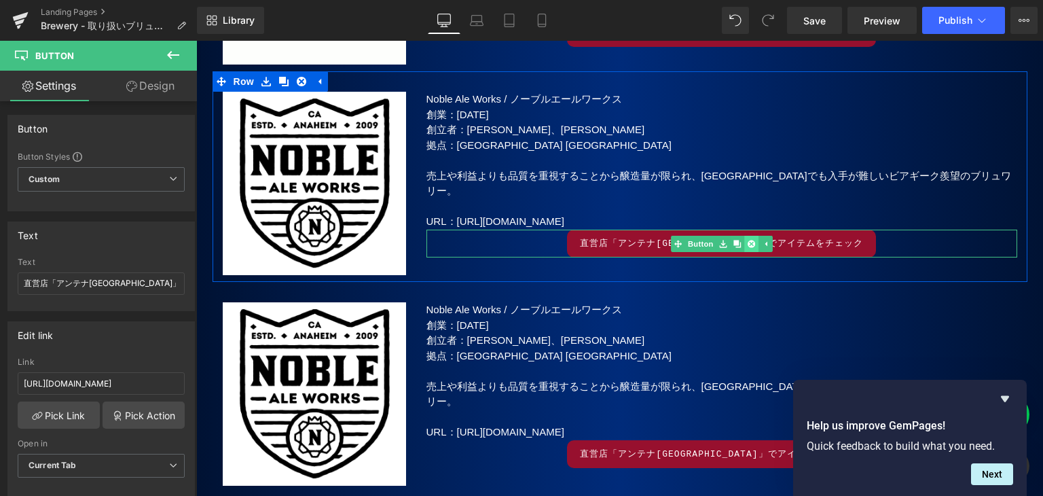
click at [747, 240] on icon at bounding box center [750, 244] width 7 height 8
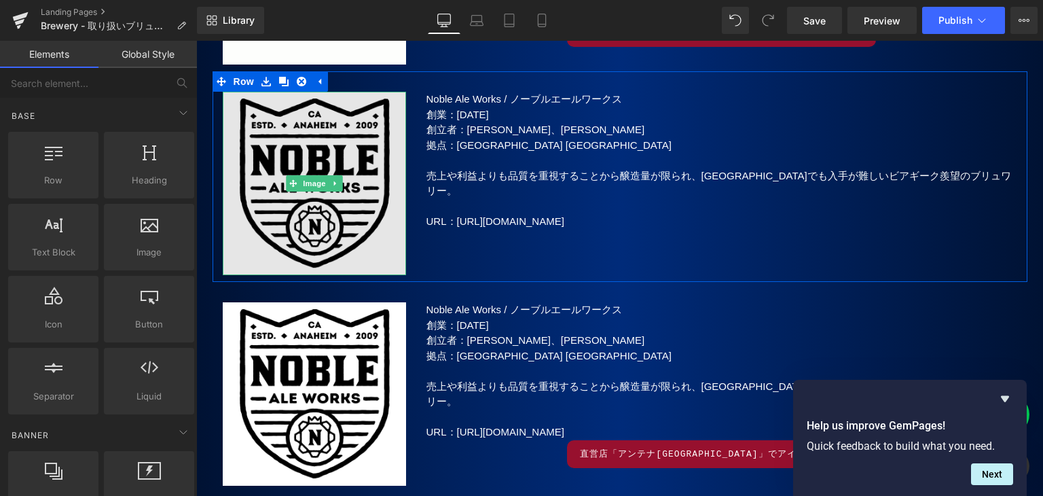
click at [302, 149] on img at bounding box center [314, 183] width 183 height 183
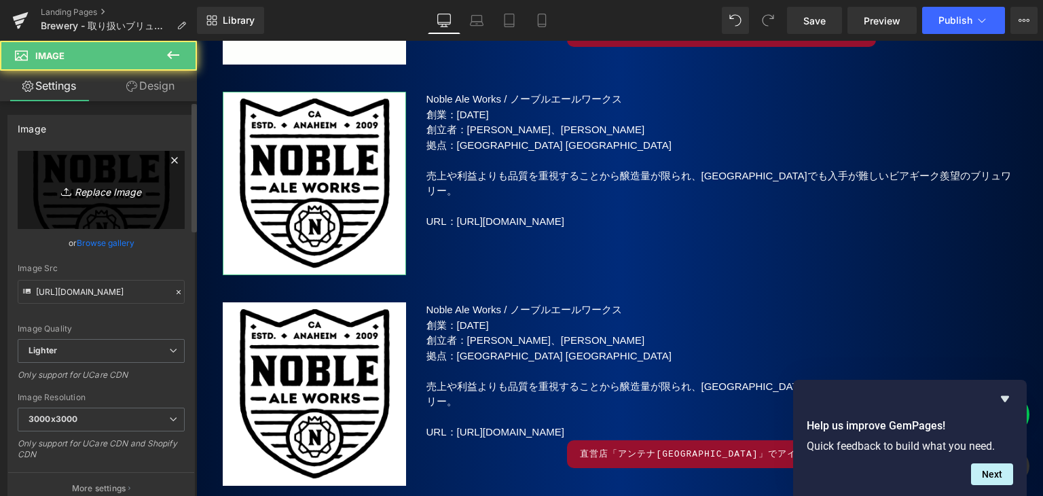
click at [82, 192] on icon "Replace Image" at bounding box center [101, 189] width 109 height 17
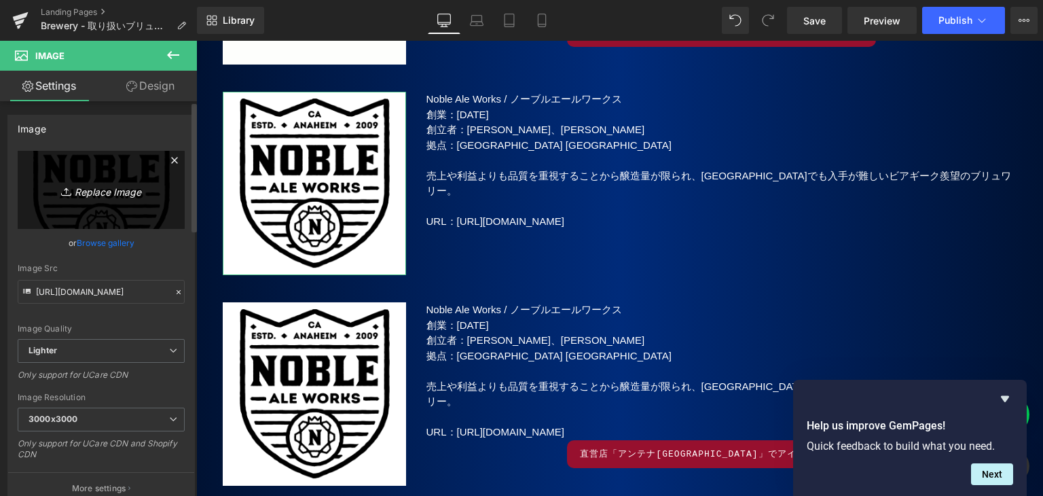
type input "C:\fakepath\Night Shift.jpg"
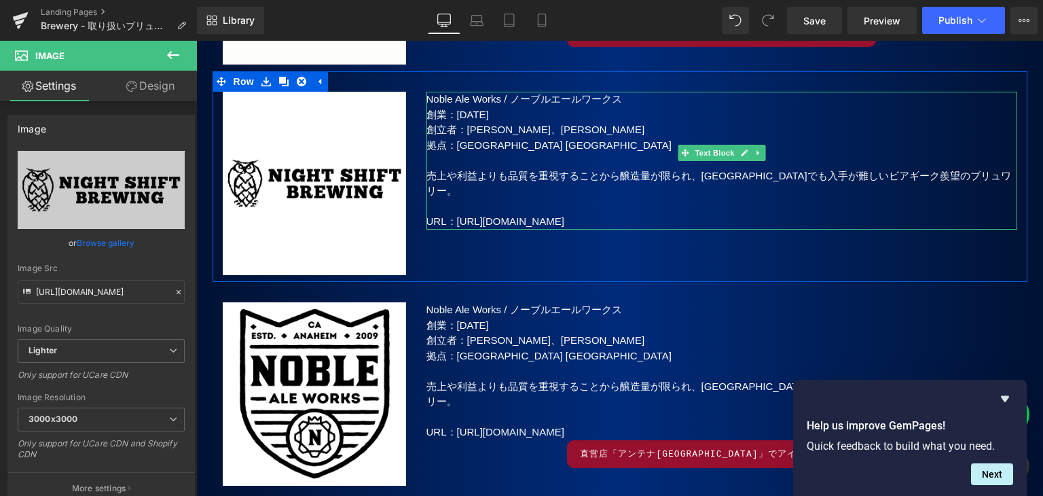
click at [476, 177] on p "売上や利益よりも品質を重視することから醸造量が限られ、[GEOGRAPHIC_DATA]でも入手が難しいビアギーク羨望のブリュワリー。" at bounding box center [722, 183] width 591 height 31
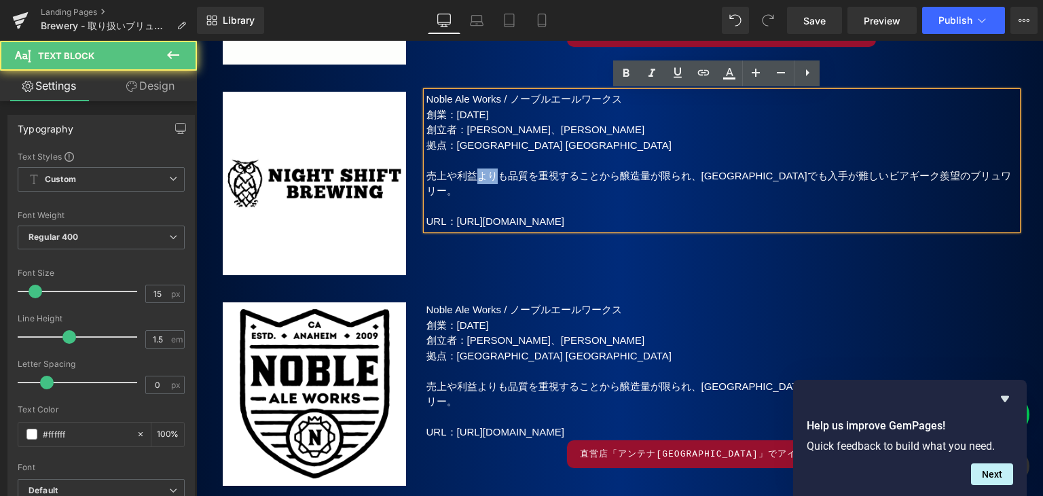
click at [476, 176] on p "売上や利益よりも品質を重視することから醸造量が限られ、[GEOGRAPHIC_DATA]でも入手が難しいビアギーク羨望のブリュワリー。" at bounding box center [722, 183] width 591 height 31
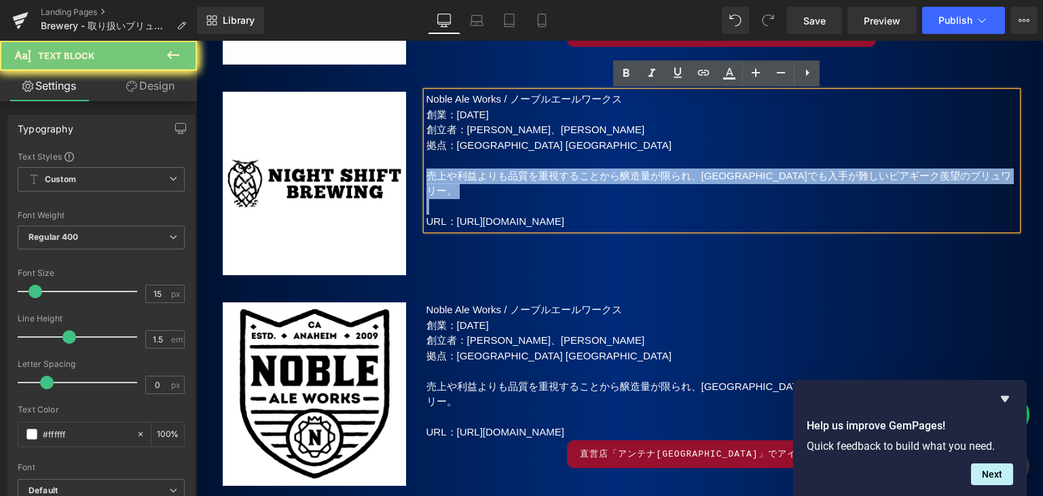
click at [476, 176] on p "売上や利益よりも品質を重視することから醸造量が限られ、[GEOGRAPHIC_DATA]でも入手が難しいビアギーク羨望のブリュワリー。" at bounding box center [722, 183] width 591 height 31
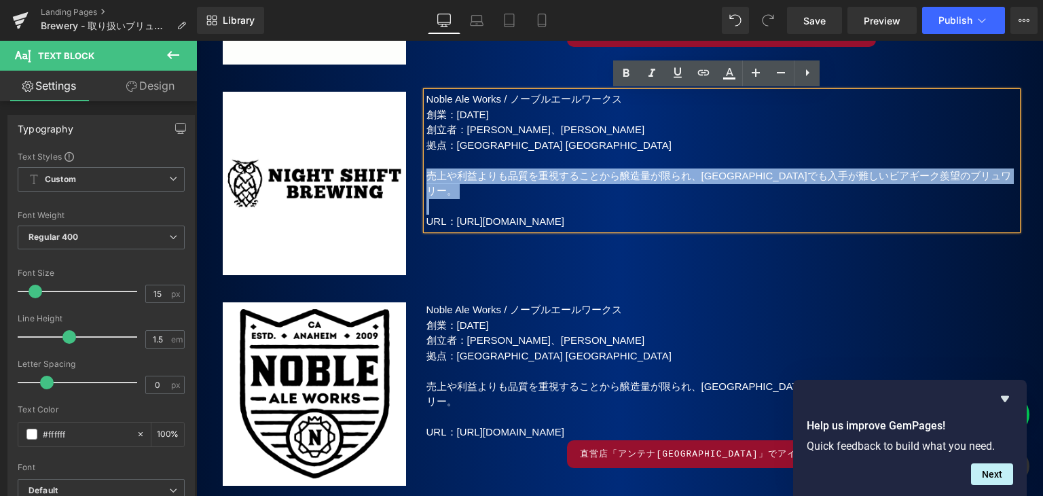
paste div
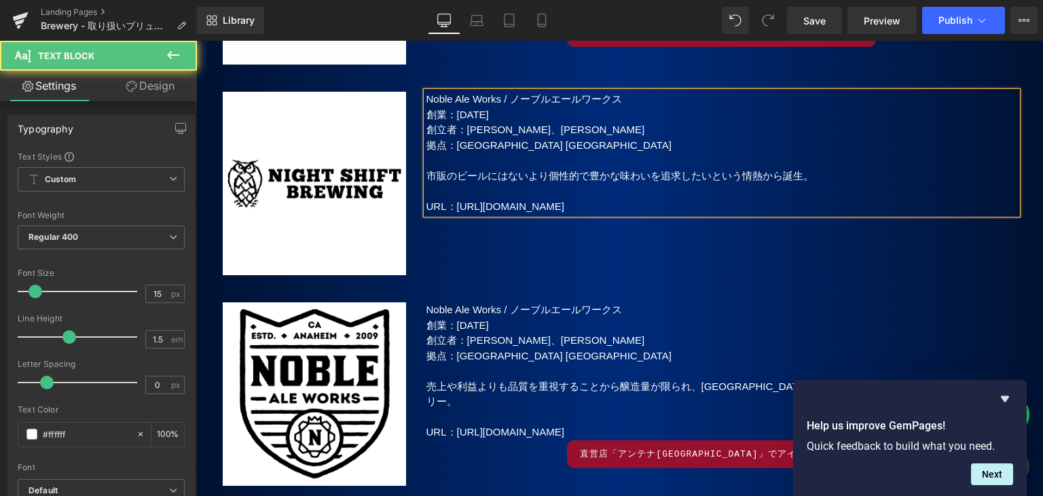
drag, startPoint x: 821, startPoint y: 171, endPoint x: 823, endPoint y: 179, distance: 8.0
click at [821, 171] on p "市販のビールにはないより個性的で豊かな味わいを追求したいという情熱から誕生。" at bounding box center [722, 176] width 591 height 16
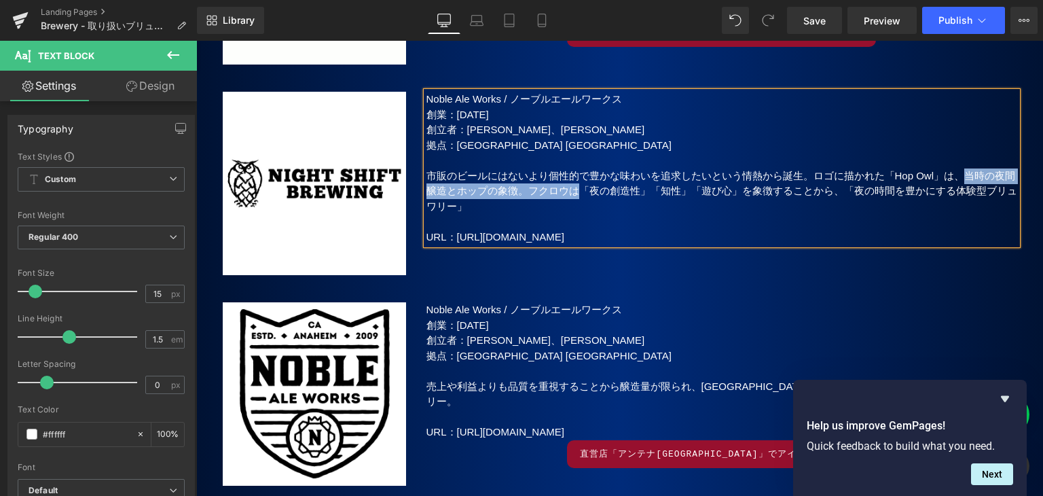
drag, startPoint x: 965, startPoint y: 175, endPoint x: 581, endPoint y: 194, distance: 384.3
click at [581, 194] on p "市販のビールにはないより個性的で豊かな味わいを追求したいという情熱から誕生。ロゴに描かれた「Hop Owl」は、当時の夜間醸造とホップの象徴。フクロウは「夜の…" at bounding box center [722, 191] width 591 height 46
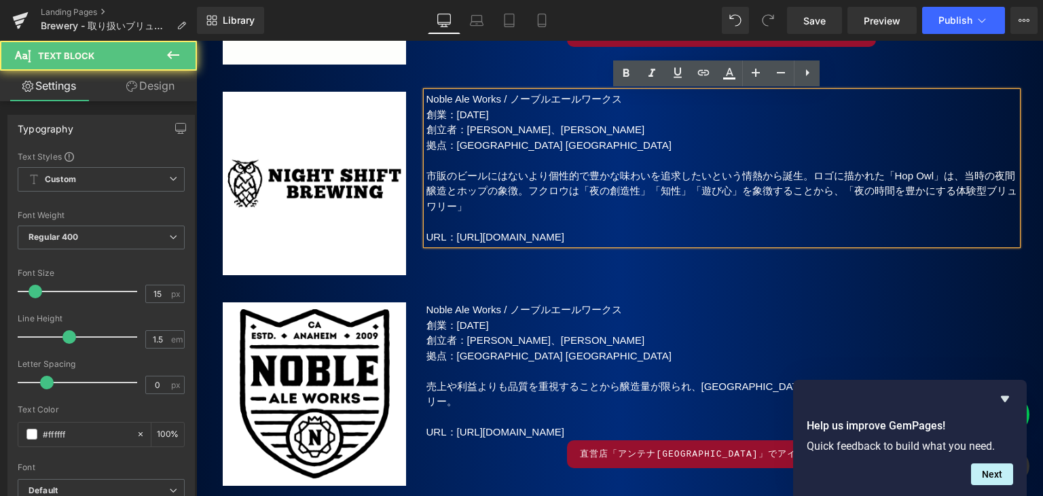
click at [725, 194] on p "市販のビールにはないより個性的で豊かな味わいを追求したいという情熱から誕生。ロゴに描かれた「Hop Owl」は、当時の夜間醸造とホップの象徴。フクロウは「夜の…" at bounding box center [722, 191] width 591 height 46
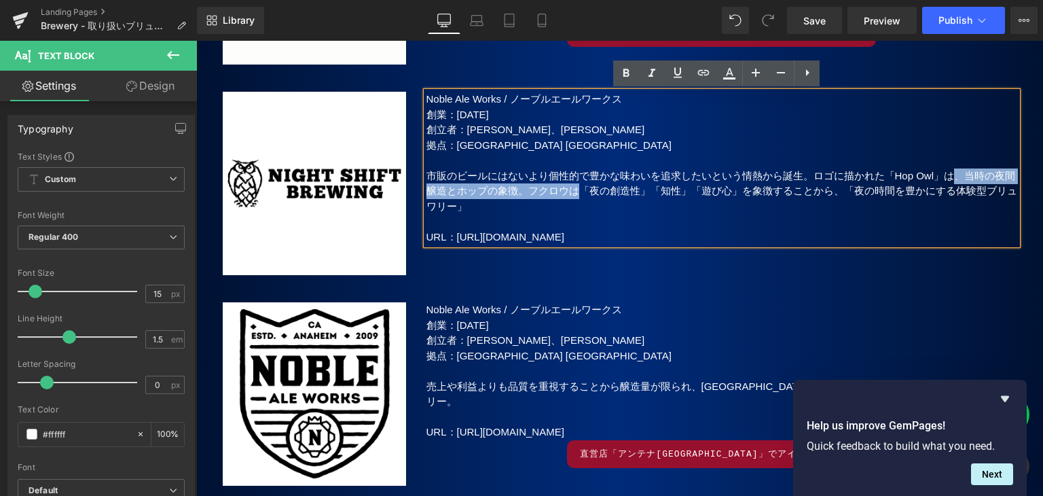
drag, startPoint x: 956, startPoint y: 173, endPoint x: 588, endPoint y: 186, distance: 369.1
click at [588, 186] on p "市販のビールにはないより個性的で豊かな味わいを追求したいという情熱から誕生。ロゴに描かれた「Hop Owl」は、当時の夜間醸造とホップの象徴。フクロウは「夜の…" at bounding box center [722, 191] width 591 height 46
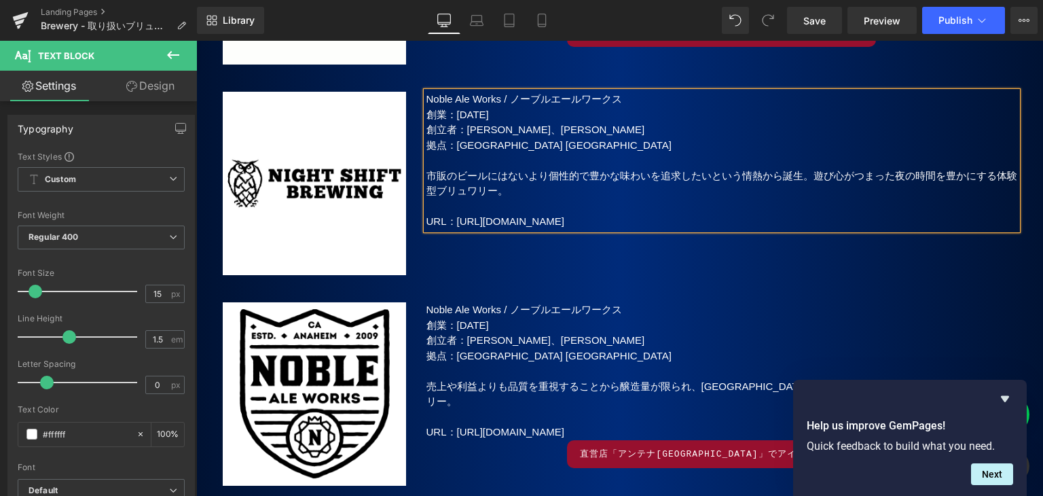
click at [846, 175] on p "市販のビールにはないより個性的で豊かな味わいを追求したいという情熱から誕生。遊び心がつまった夜の時間を豊かにする体験型ブリュワリー。" at bounding box center [722, 183] width 591 height 31
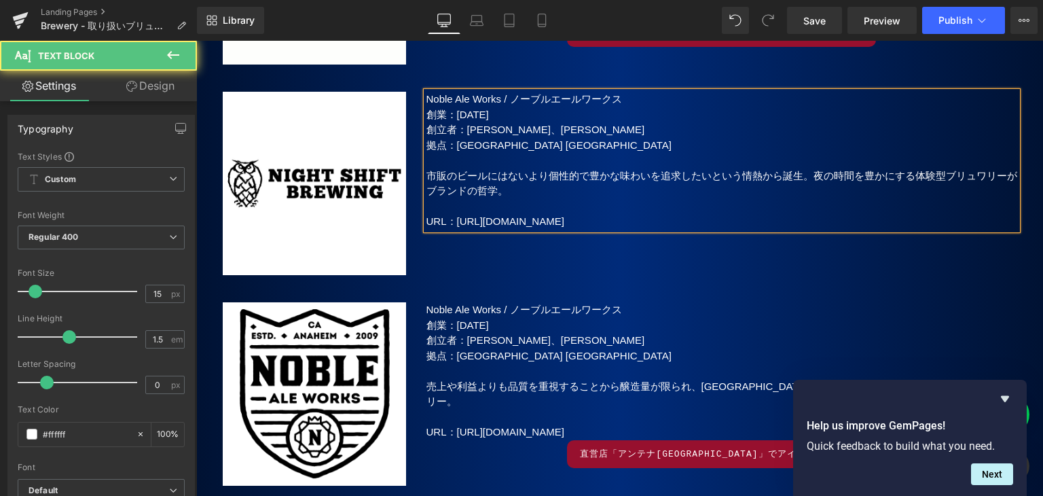
drag, startPoint x: 812, startPoint y: 175, endPoint x: 811, endPoint y: 187, distance: 13.0
click at [812, 175] on p "市販のビールにはないより個性的で豊かな味わいを追求したいという情熱から誕生。夜の時間を豊かにする体験型ブリュワリーがブランドの哲学。" at bounding box center [722, 183] width 591 height 31
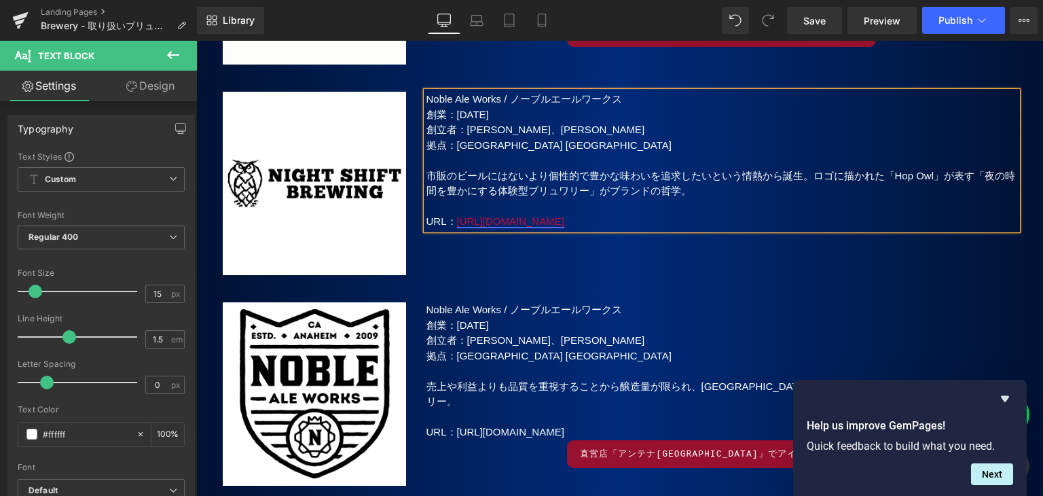
drag, startPoint x: 643, startPoint y: 224, endPoint x: 454, endPoint y: 220, distance: 188.9
click at [454, 220] on p "URL： [URL][DOMAIN_NAME]" at bounding box center [722, 222] width 591 height 16
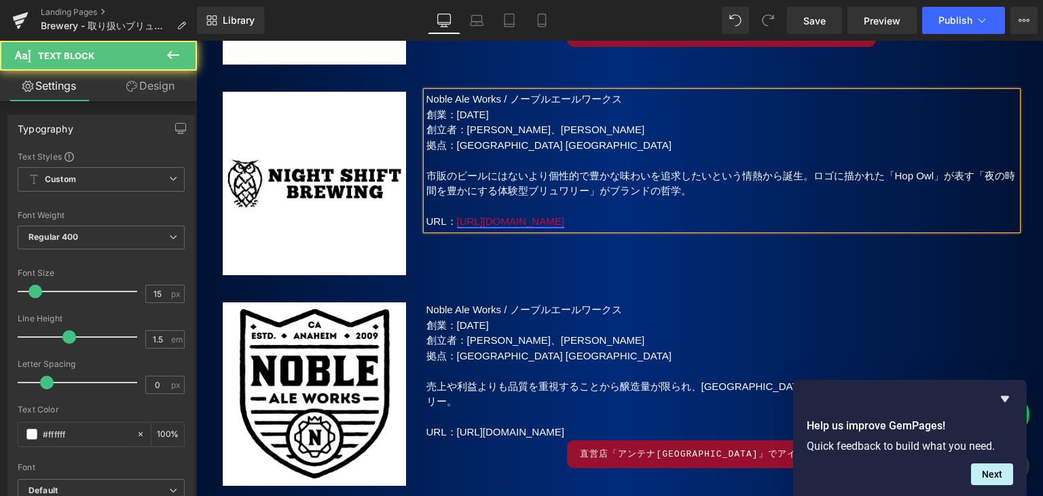
drag, startPoint x: 619, startPoint y: 223, endPoint x: 454, endPoint y: 222, distance: 165.1
click at [454, 222] on p "URL： [URL][DOMAIN_NAME]" at bounding box center [722, 222] width 591 height 16
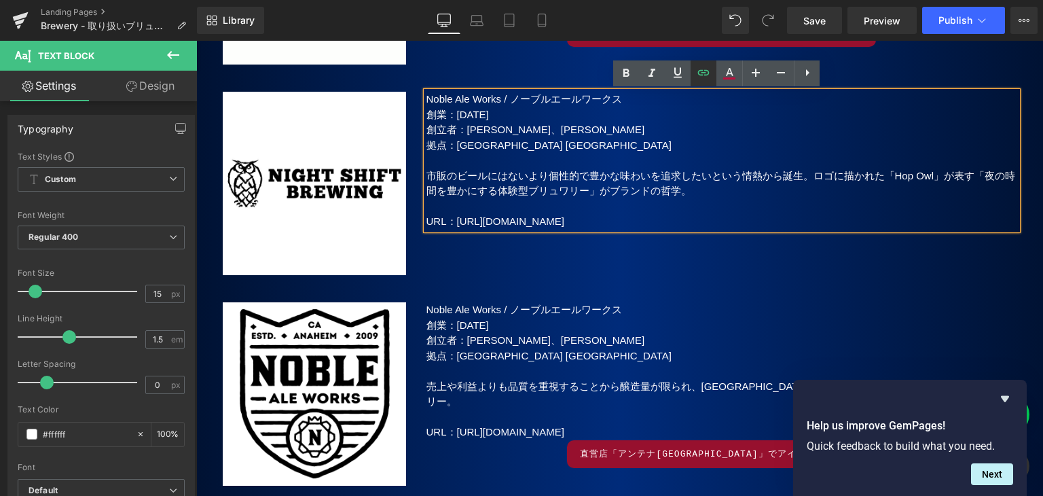
click at [703, 70] on icon at bounding box center [704, 73] width 16 height 16
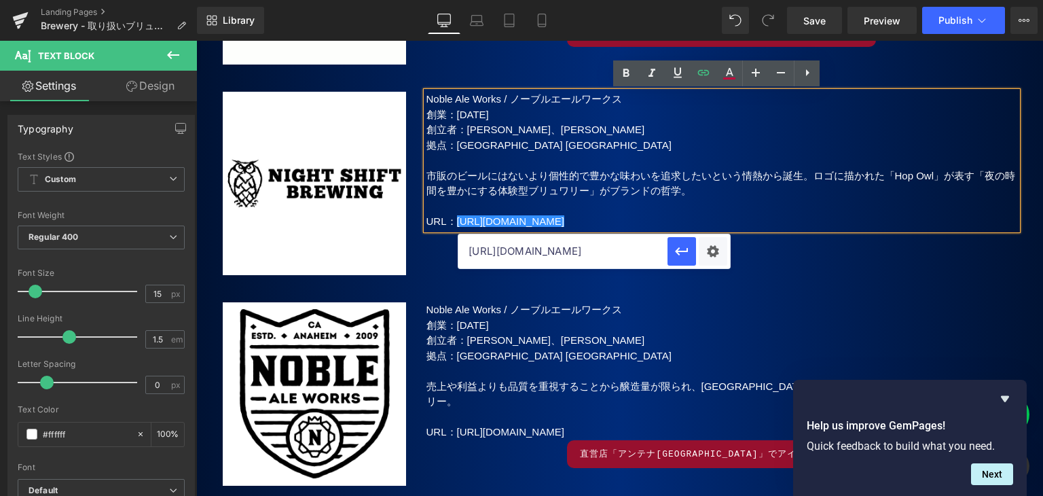
click at [623, 249] on input "[URL][DOMAIN_NAME]" at bounding box center [563, 251] width 209 height 34
click at [622, 249] on input "[URL][DOMAIN_NAME]" at bounding box center [563, 251] width 209 height 34
click at [620, 249] on input "[URL][DOMAIN_NAME]" at bounding box center [563, 251] width 209 height 34
type input "[URL][DOMAIN_NAME]"
paste input "[URL][DOMAIN_NAME]"
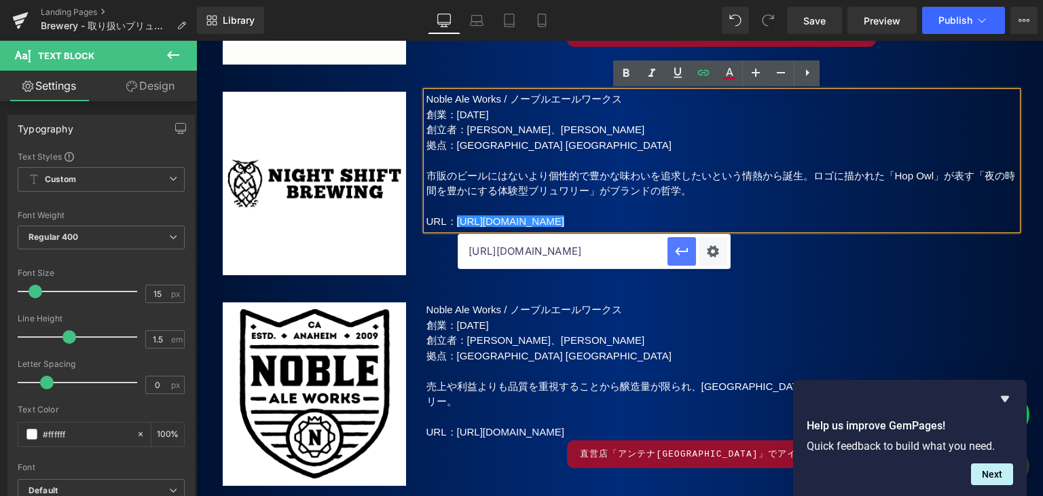
type input "[URL][DOMAIN_NAME]"
click at [685, 255] on icon "button" at bounding box center [682, 251] width 16 height 16
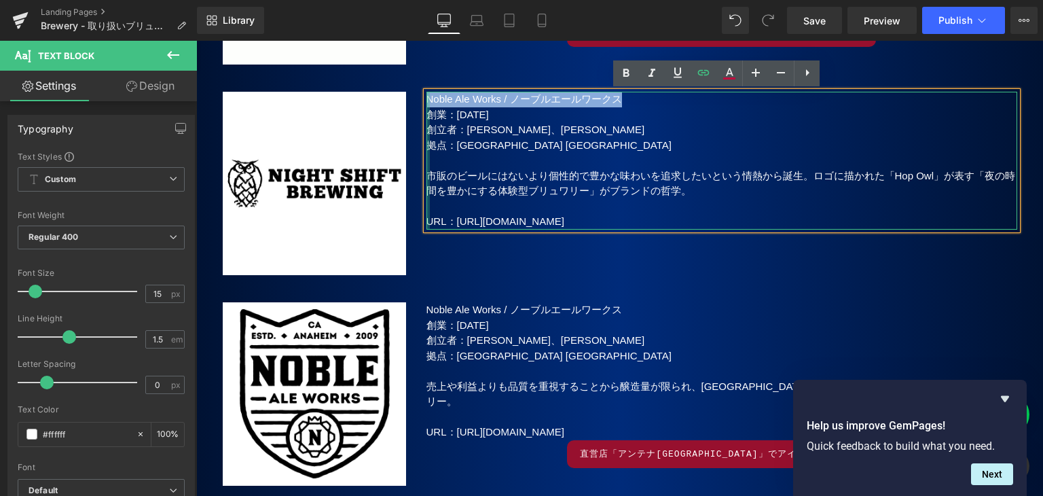
drag, startPoint x: 660, startPoint y: 101, endPoint x: 421, endPoint y: 93, distance: 239.2
click at [427, 93] on div "Noble Ale Works / ノーブルエールワークス 創業：[DATE] 創立者：[PERSON_NAME]、ジェリー・[GEOGRAPHIC_DATA…" at bounding box center [722, 161] width 591 height 138
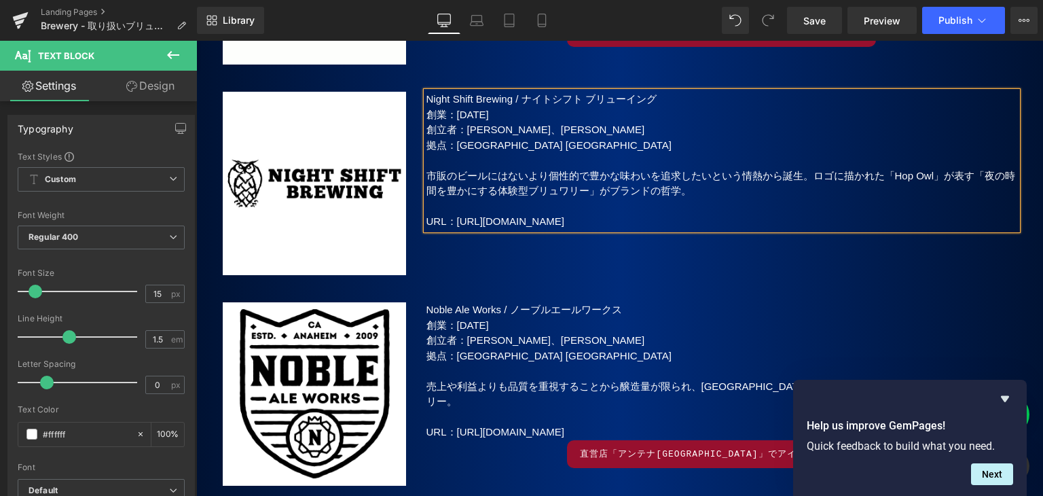
click at [477, 110] on span "創業：[DATE]" at bounding box center [458, 115] width 62 height 12
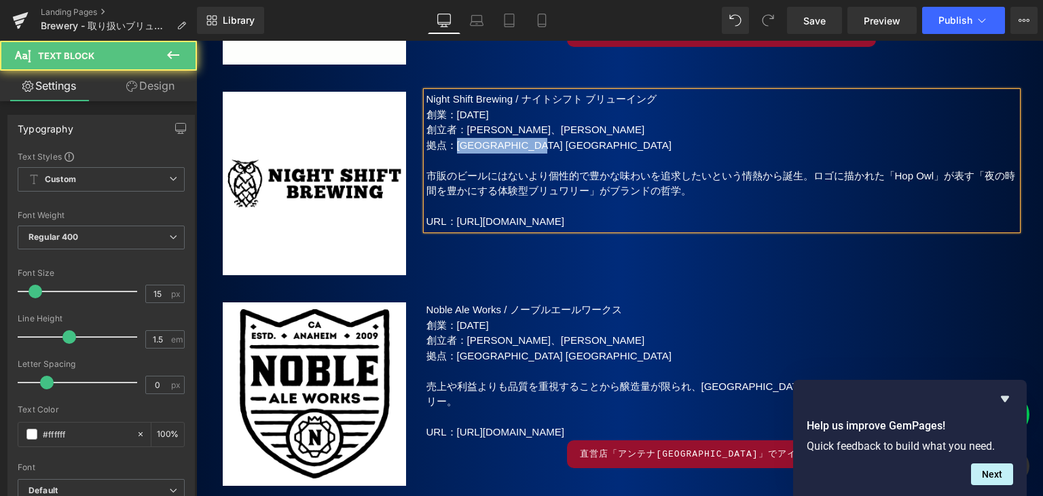
drag, startPoint x: 451, startPoint y: 145, endPoint x: 614, endPoint y: 151, distance: 163.2
click at [614, 151] on p "拠点：[GEOGRAPHIC_DATA] [GEOGRAPHIC_DATA]" at bounding box center [722, 146] width 591 height 16
drag, startPoint x: 457, startPoint y: 132, endPoint x: 681, endPoint y: 132, distance: 224.2
click at [681, 132] on p "創立者：[PERSON_NAME]、[PERSON_NAME]" at bounding box center [722, 130] width 591 height 16
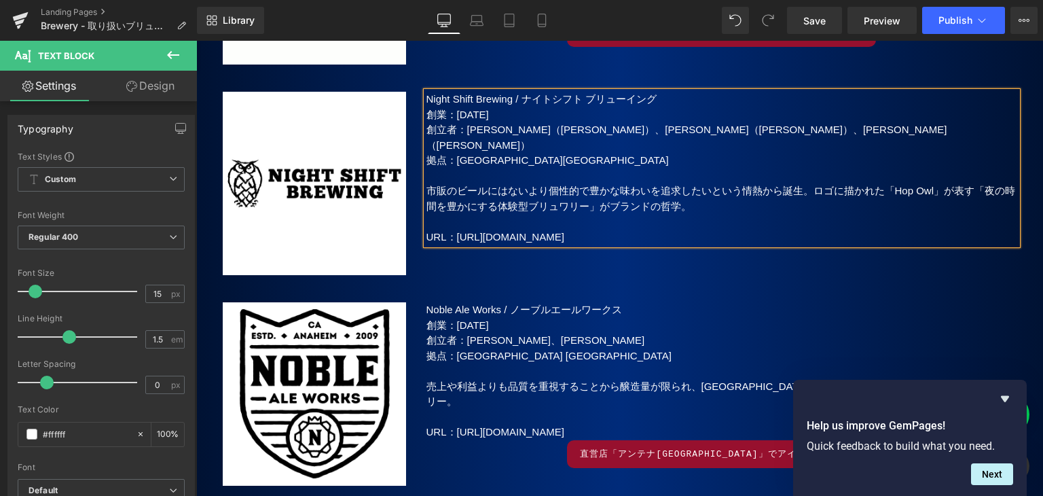
click at [948, 183] on p "市販のビールにはないより個性的で豊かな味わいを追求したいという情熱から誕生。ロゴに描かれた「Hop Owl」が表す「夜の時間を豊かにする体験型ブリュワリー」が…" at bounding box center [722, 198] width 591 height 31
drag, startPoint x: 889, startPoint y: 175, endPoint x: 903, endPoint y: 279, distance: 105.0
click at [889, 187] on p "市販のビールにはないより個性的で豊かな味わいを追求したいという情熱から誕生。ロゴに描かれた「Hop Owl」が「夜の創造性」「知性」「遊び心」表す「夜の時間を…" at bounding box center [722, 198] width 591 height 31
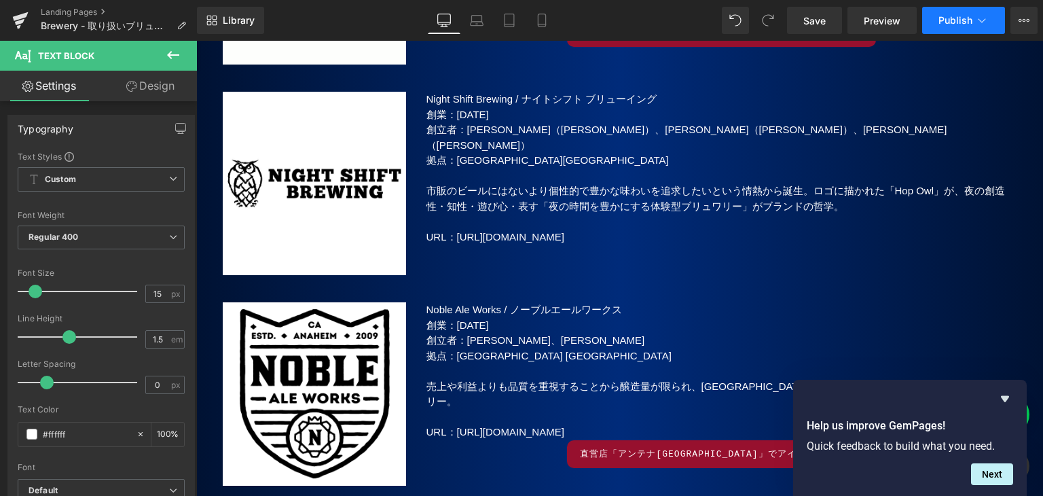
click at [946, 24] on span "Publish" at bounding box center [956, 20] width 34 height 11
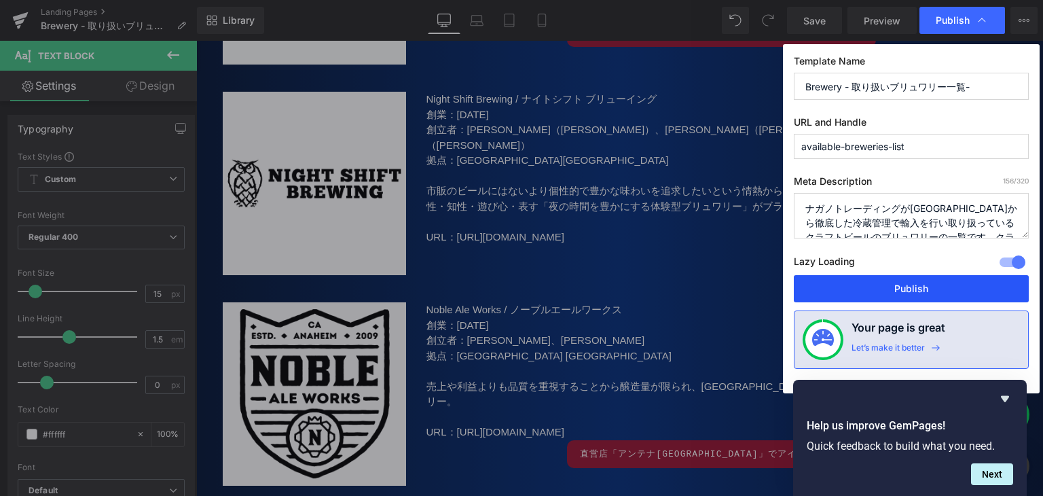
click at [899, 291] on button "Publish" at bounding box center [911, 288] width 235 height 27
